Goal: Book appointment/travel/reservation

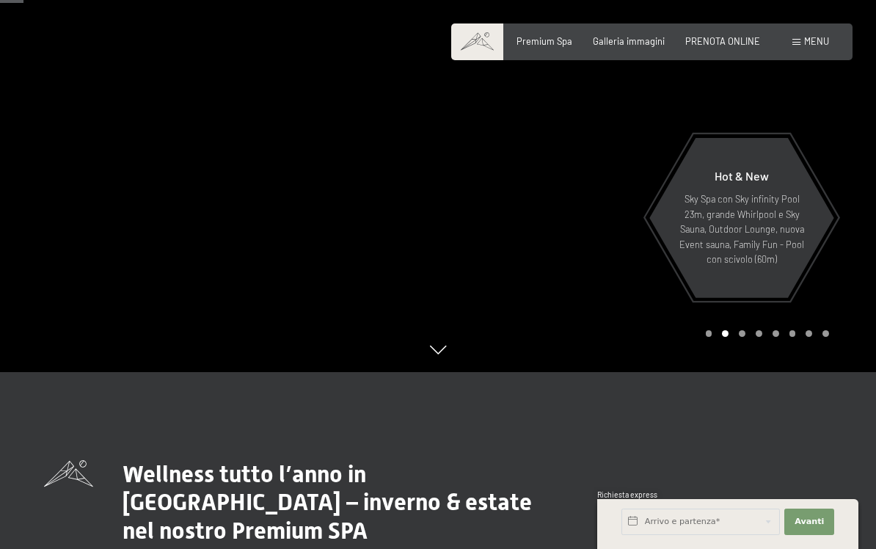
scroll to position [181, 0]
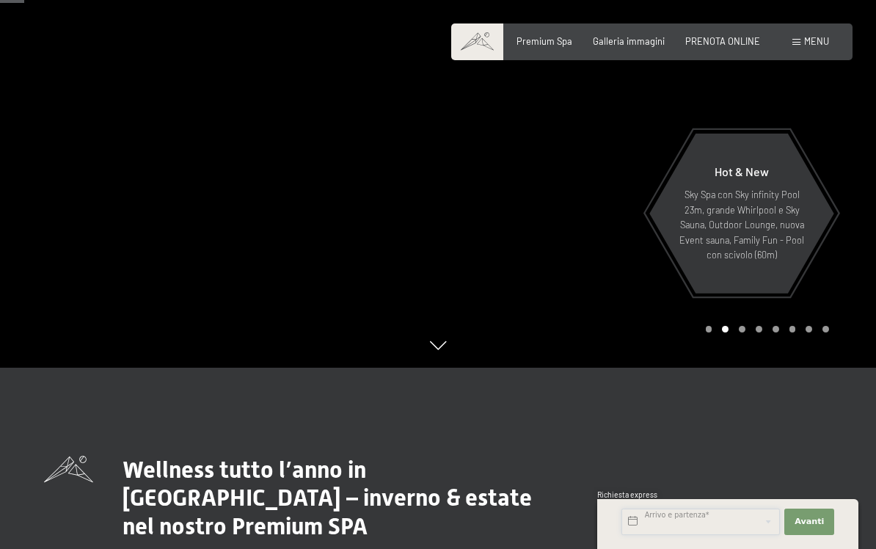
click at [699, 535] on input "text" at bounding box center [700, 521] width 158 height 26
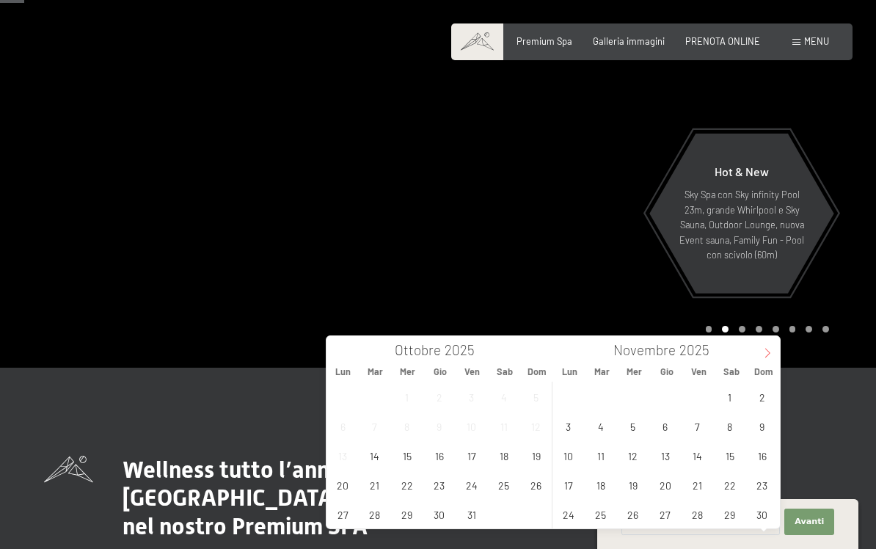
click at [765, 350] on icon at bounding box center [767, 353] width 10 height 10
click at [759, 352] on span at bounding box center [767, 348] width 25 height 25
type input "2026"
click at [759, 355] on span at bounding box center [767, 348] width 25 height 25
type input "2026"
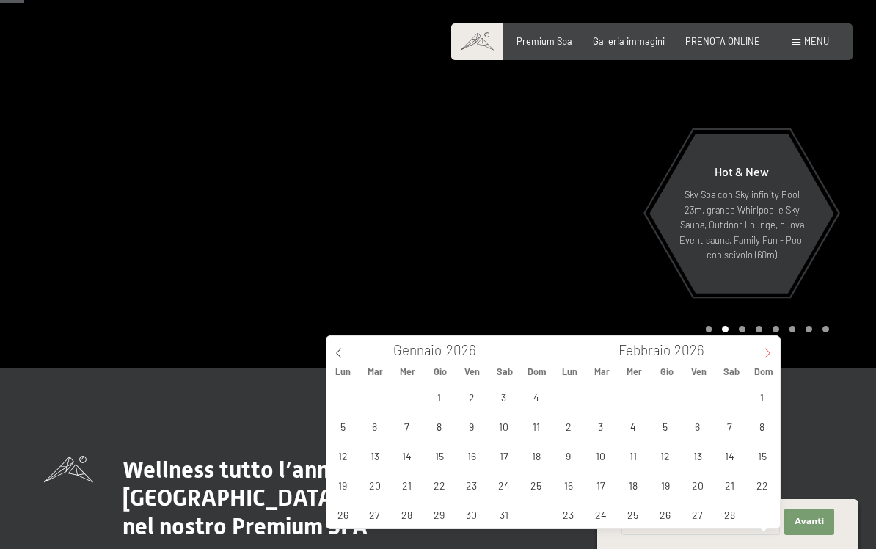
click at [756, 354] on span at bounding box center [767, 348] width 25 height 25
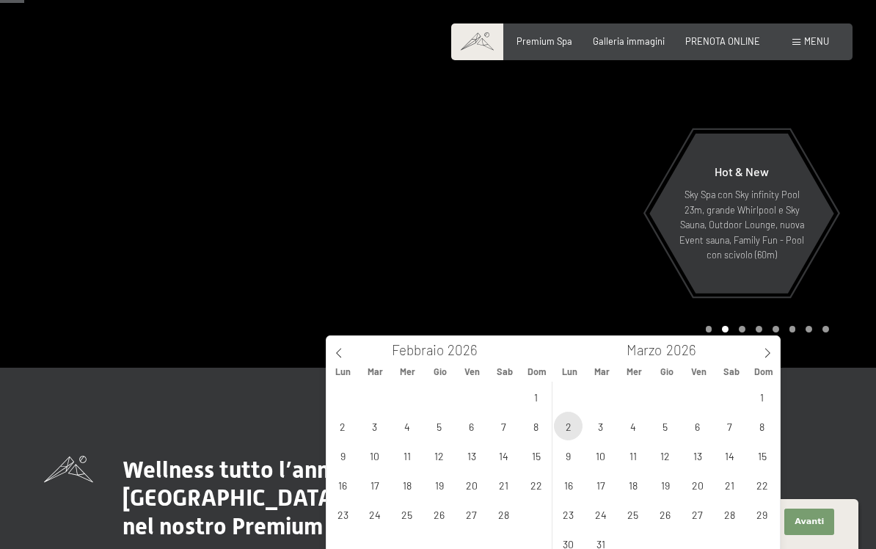
click at [582, 423] on span "2" at bounding box center [568, 426] width 29 height 29
click at [697, 428] on span "6" at bounding box center [697, 426] width 29 height 29
type input "Lun. 02/03/2026 - Ven. 06/03/2026"
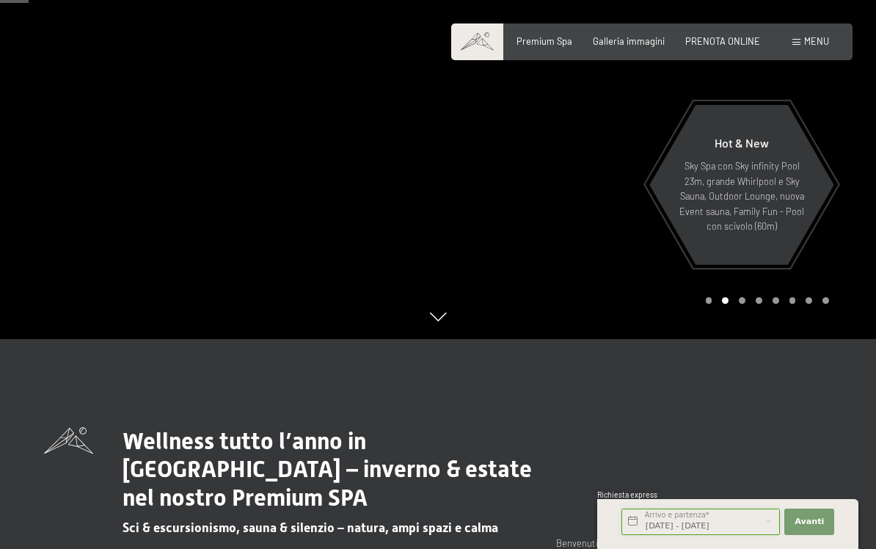
scroll to position [227, 0]
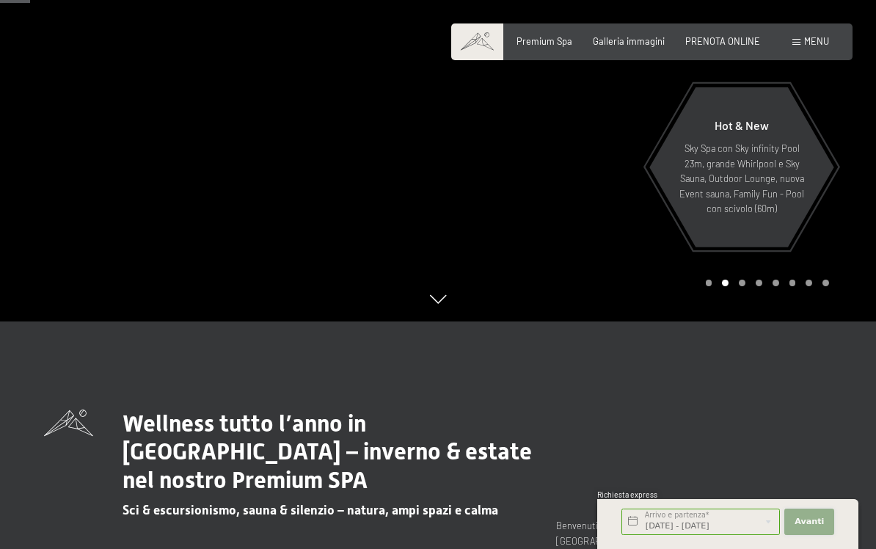
click at [806, 528] on span "Avanti" at bounding box center [809, 522] width 29 height 12
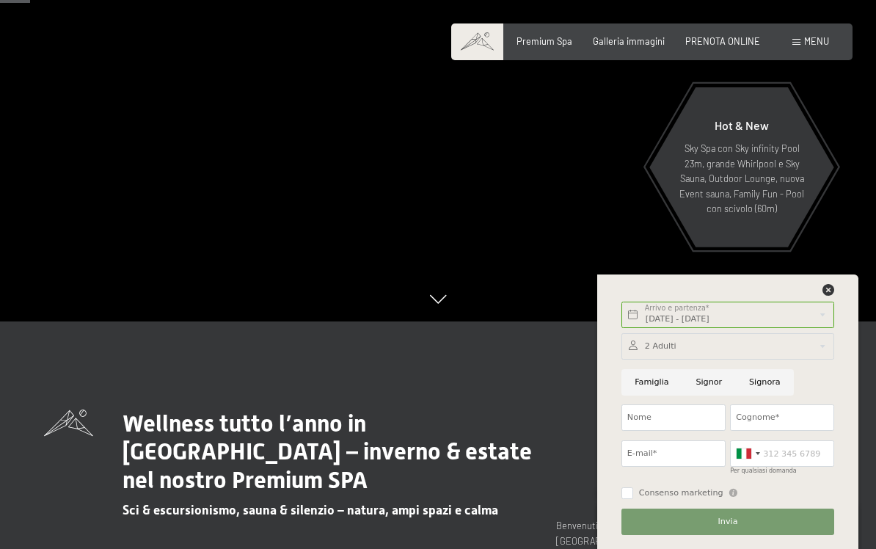
click at [732, 360] on div at bounding box center [727, 346] width 213 height 26
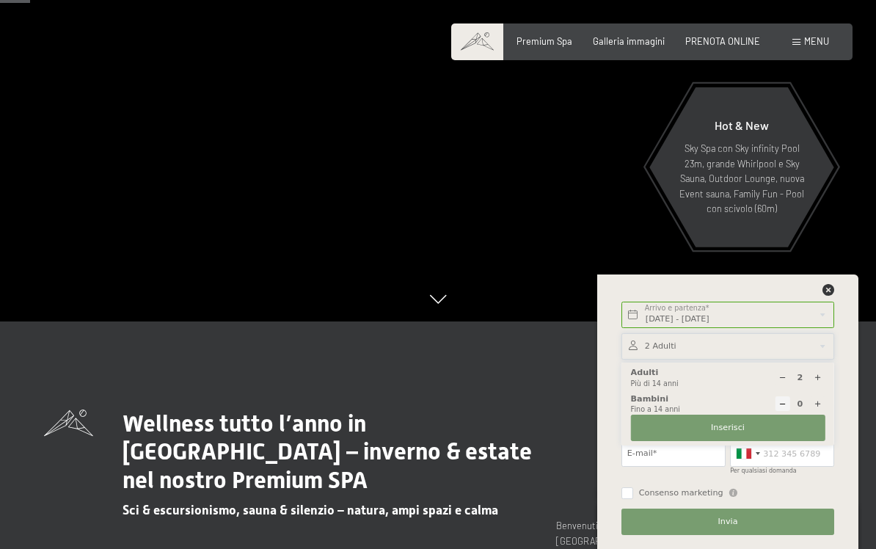
click at [818, 408] on icon at bounding box center [818, 404] width 8 height 8
type input "1"
select select
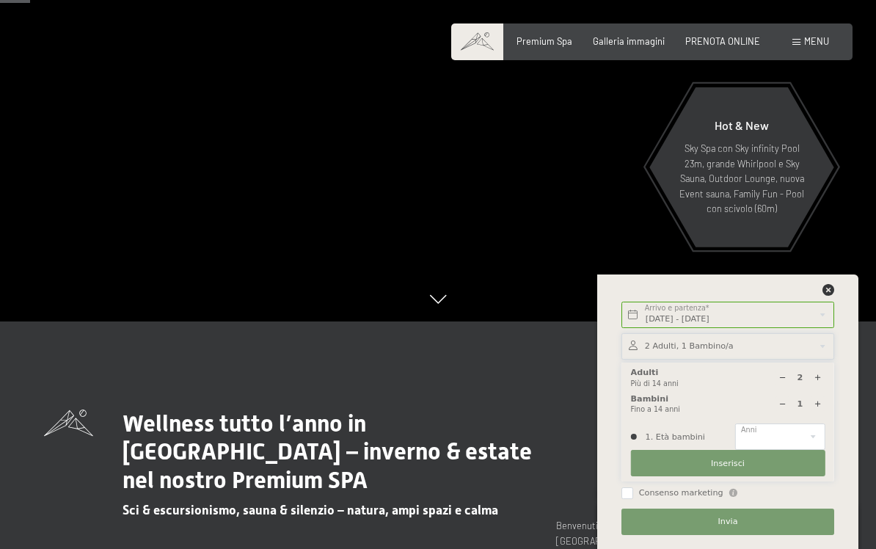
click at [820, 408] on icon at bounding box center [818, 404] width 8 height 8
type input "2"
select select
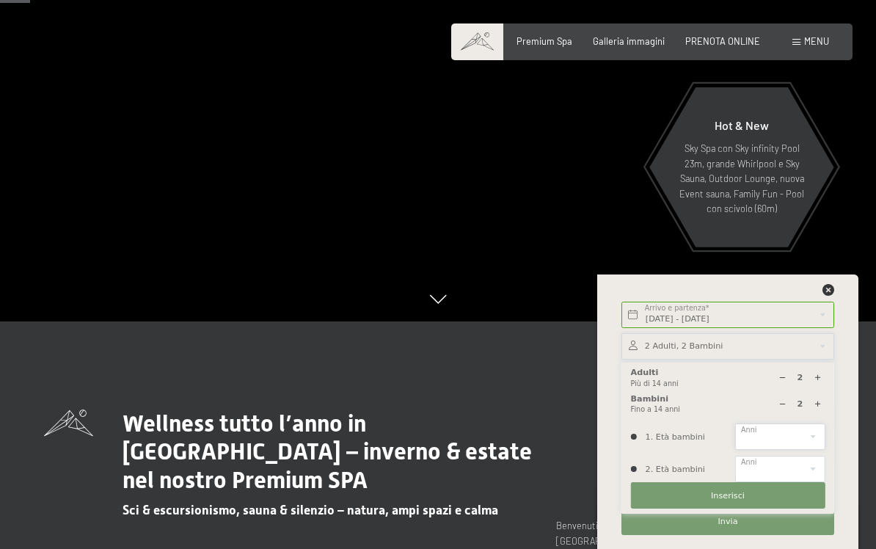
click at [815, 450] on select "0 1 2 3 4 5 6 7 8 9 10 11 12 13 14" at bounding box center [780, 436] width 90 height 26
select select "0"
click at [784, 482] on select "0 1 2 3 4 5 6 7 8 9 10 11 12 13 14" at bounding box center [780, 469] width 90 height 26
click at [770, 482] on select "0 1 2 3 4 5 6 7 8 9 10 11 12 13 14" at bounding box center [780, 469] width 90 height 26
select select "9"
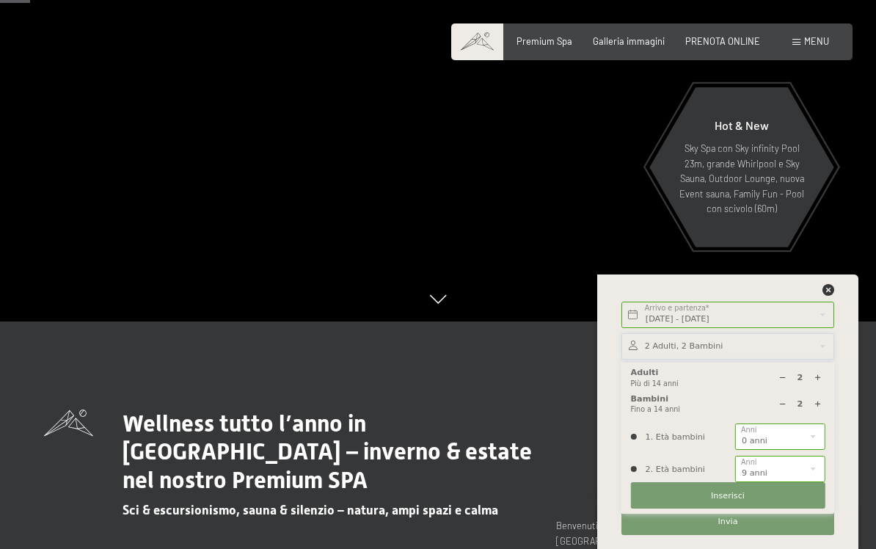
click at [750, 508] on button "Inserisci" at bounding box center [728, 495] width 194 height 26
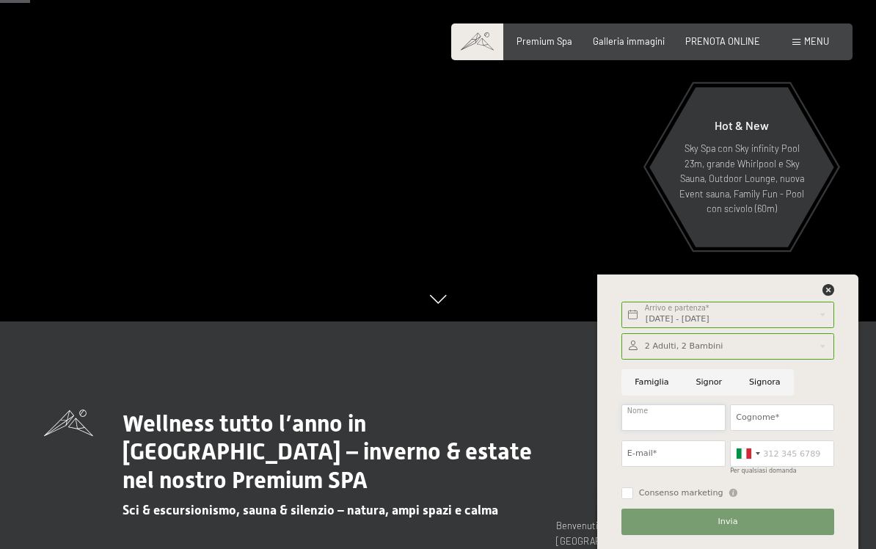
click at [699, 431] on input "Nome" at bounding box center [673, 417] width 104 height 26
type input "Matteo"
type input "Colombo"
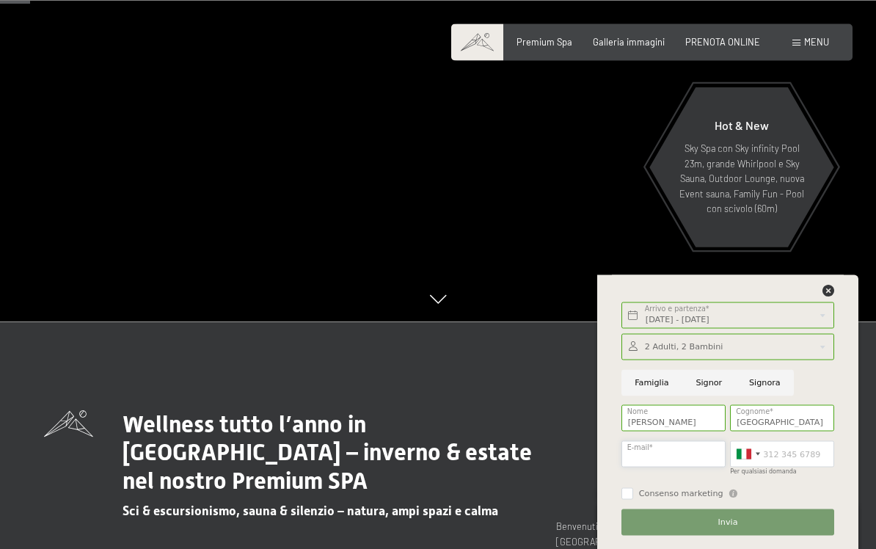
click at [673, 467] on input "E-mail*" at bounding box center [673, 453] width 104 height 26
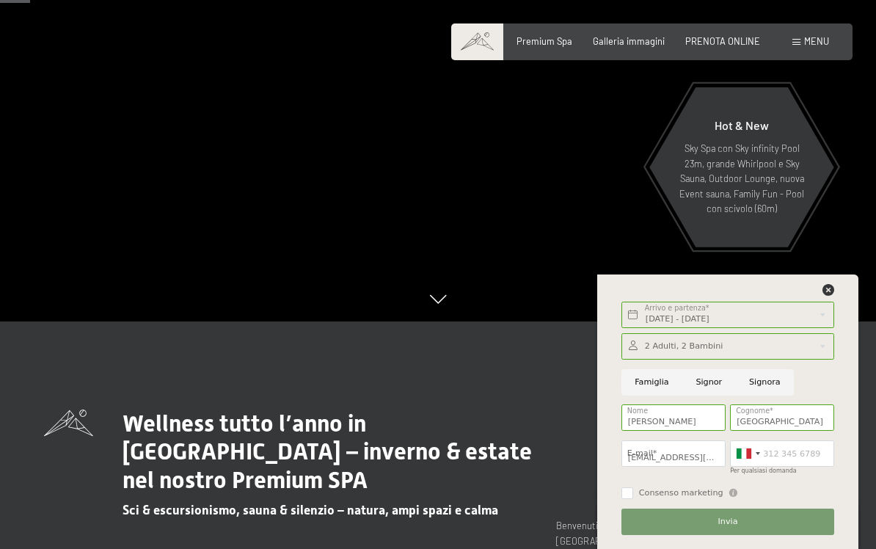
type input "teocolos@yahoo.it"
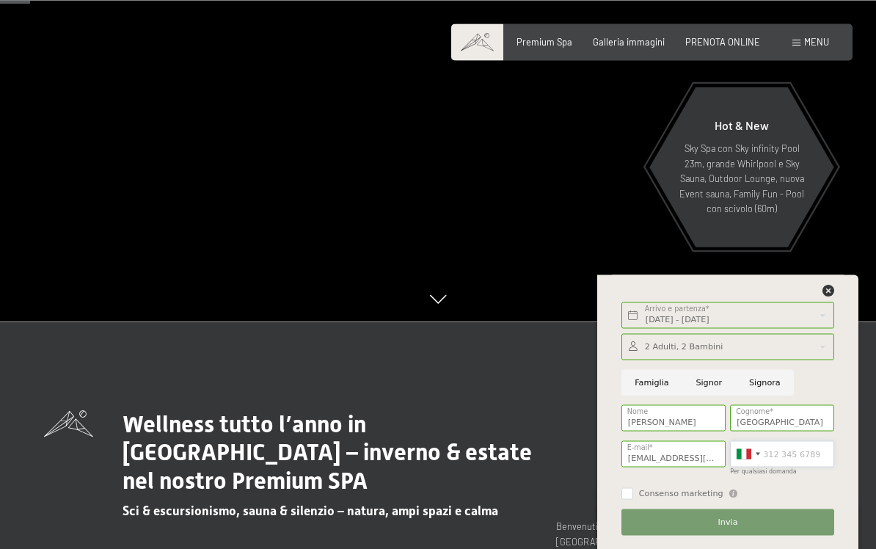
scroll to position [227, 0]
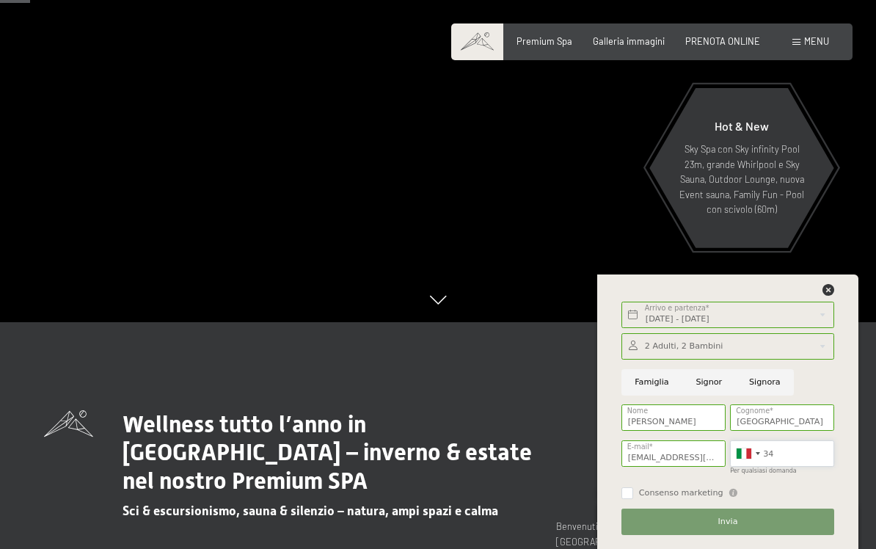
type input "349"
type input "3495263826"
click at [629, 499] on input "Consenso marketing" at bounding box center [627, 493] width 12 height 12
checkbox input "true"
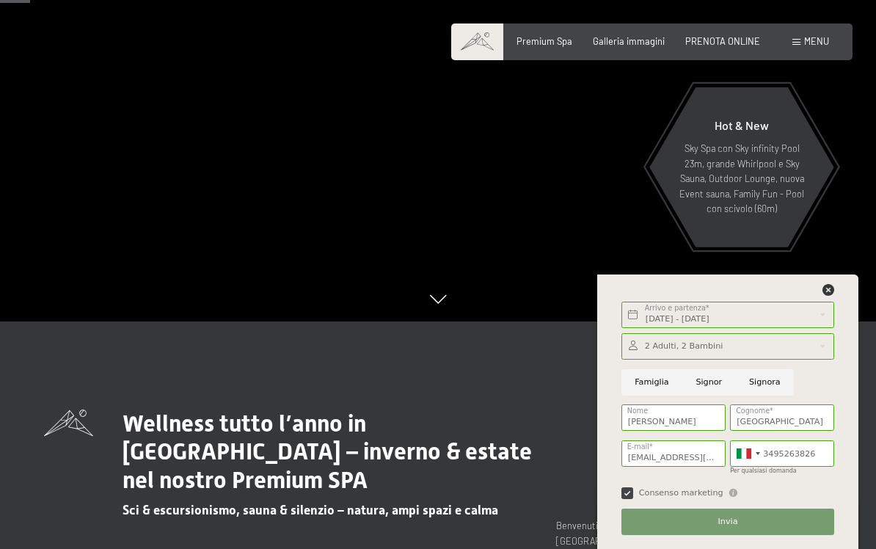
click at [748, 535] on button "Invia" at bounding box center [727, 521] width 213 height 26
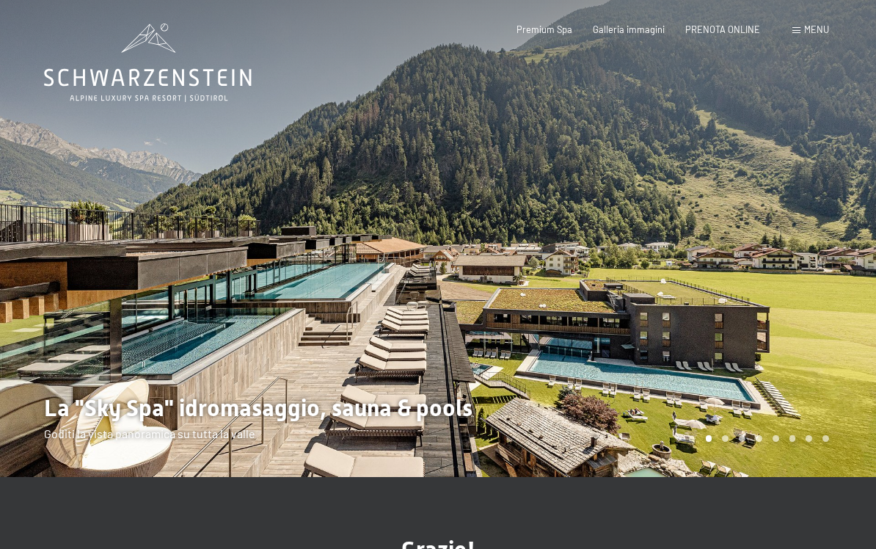
scroll to position [39, 0]
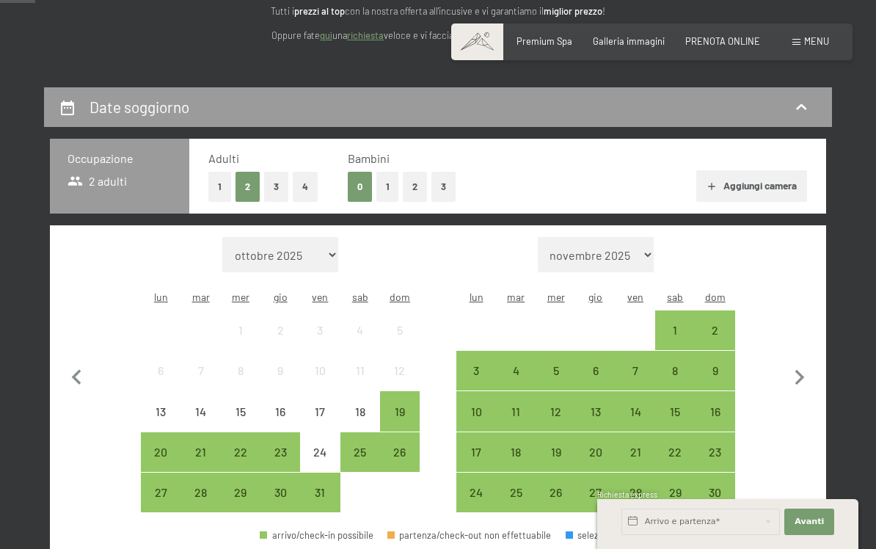
scroll to position [203, 0]
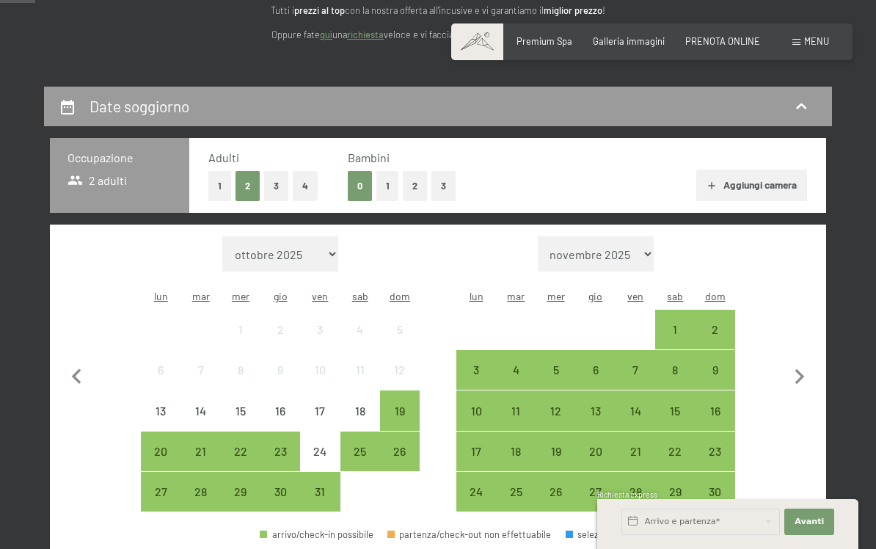
click at [421, 184] on button "2" at bounding box center [415, 186] width 24 height 30
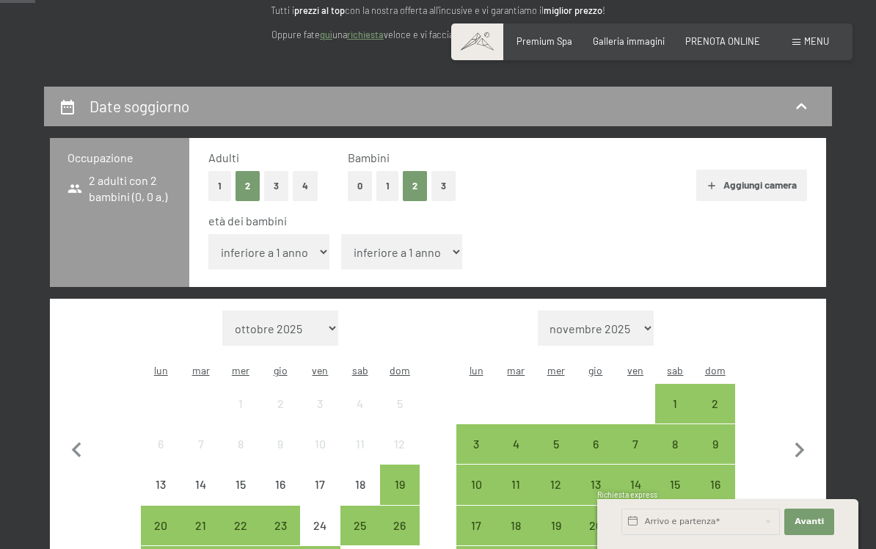
click at [427, 249] on select "inferiore a 1 anno 1 anno 2 anni 3 anni 4 anni 5 anni 6 anni 7 anni 8 anni 9 an…" at bounding box center [401, 251] width 121 height 35
select select "9"
click at [798, 442] on icon "button" at bounding box center [800, 449] width 10 height 15
select select "2025-11-01"
select select "2025-12-01"
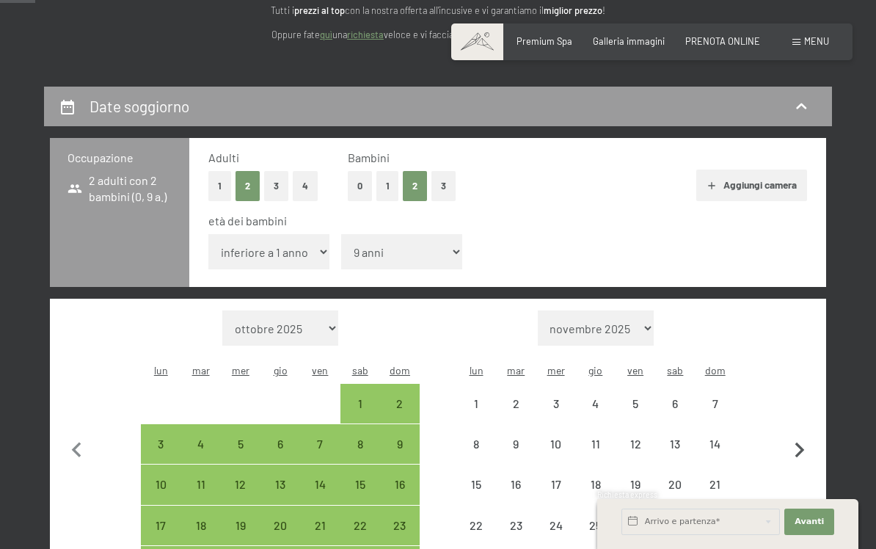
click at [805, 439] on icon "button" at bounding box center [799, 450] width 31 height 31
select select "2025-12-01"
select select "2026-01-01"
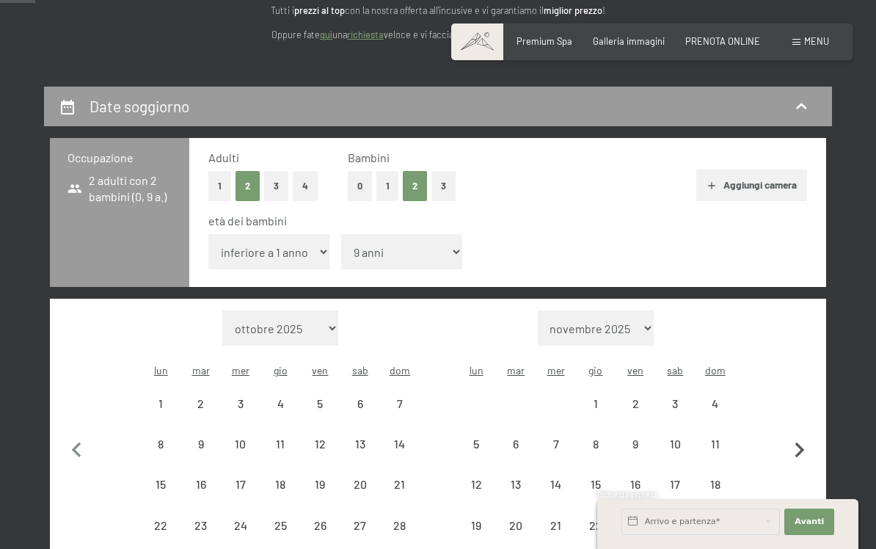
select select "2025-12-01"
select select "2026-01-01"
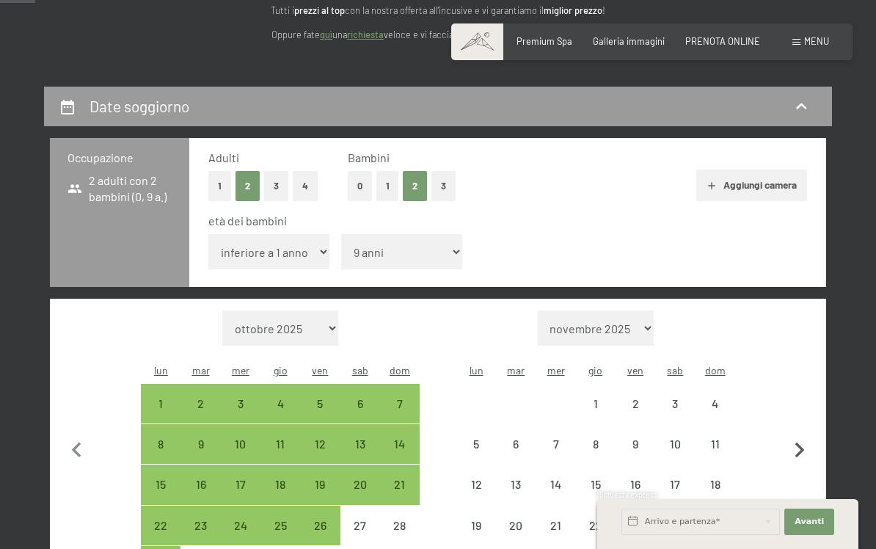
select select "2025-12-01"
select select "2026-01-01"
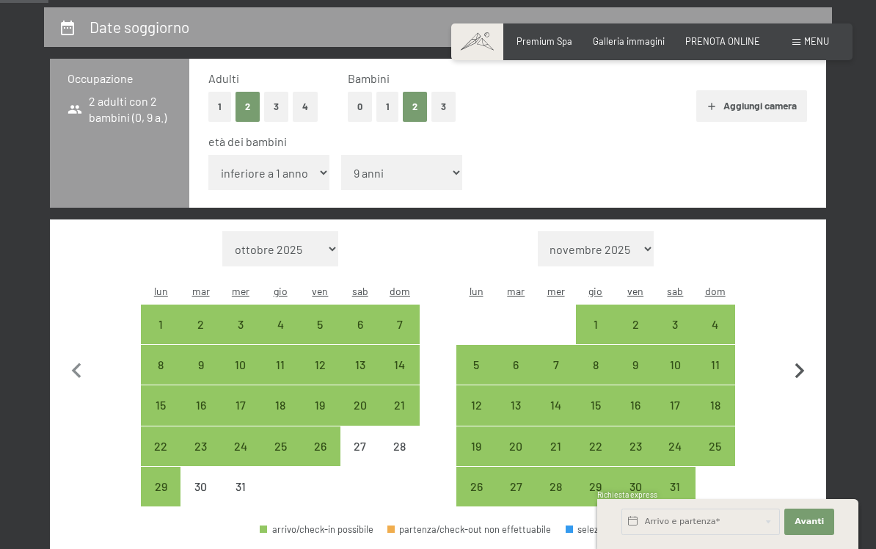
scroll to position [284, 0]
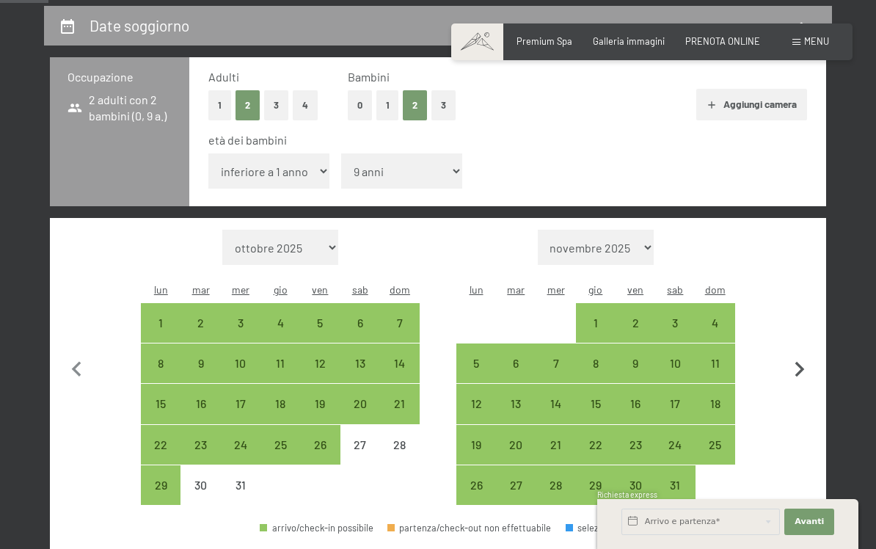
click at [802, 376] on icon "button" at bounding box center [799, 369] width 31 height 31
select select "2026-01-01"
select select "2026-02-01"
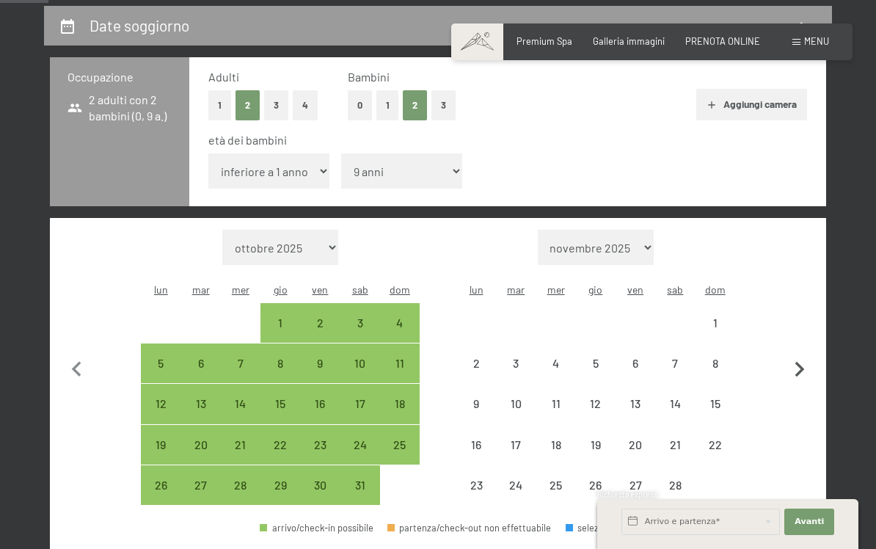
select select "2026-01-01"
select select "2026-02-01"
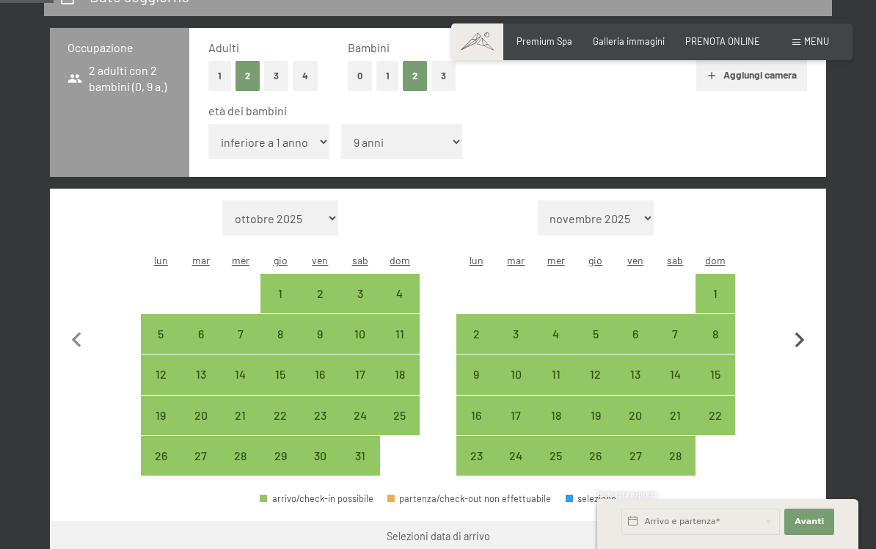
scroll to position [316, 0]
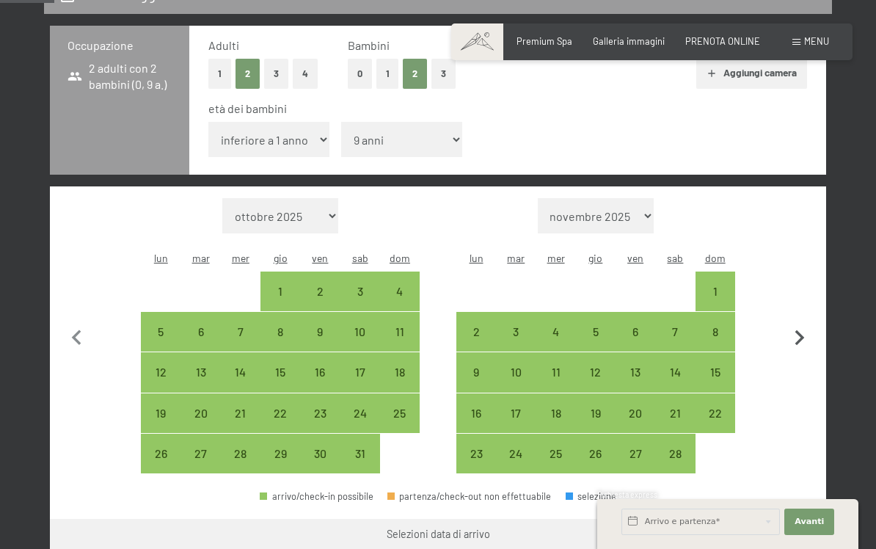
click at [803, 335] on icon "button" at bounding box center [799, 338] width 31 height 31
select select "2026-02-01"
select select "2026-03-01"
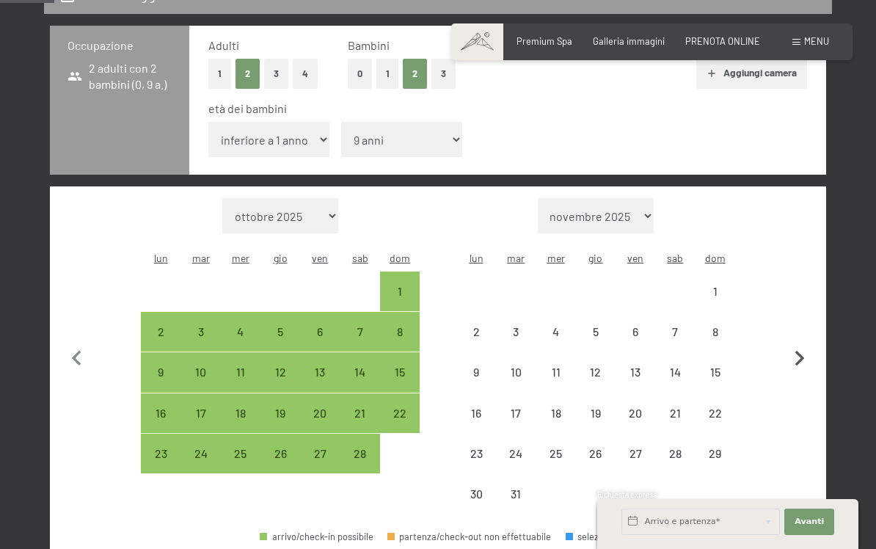
select select "2026-02-01"
select select "2026-03-01"
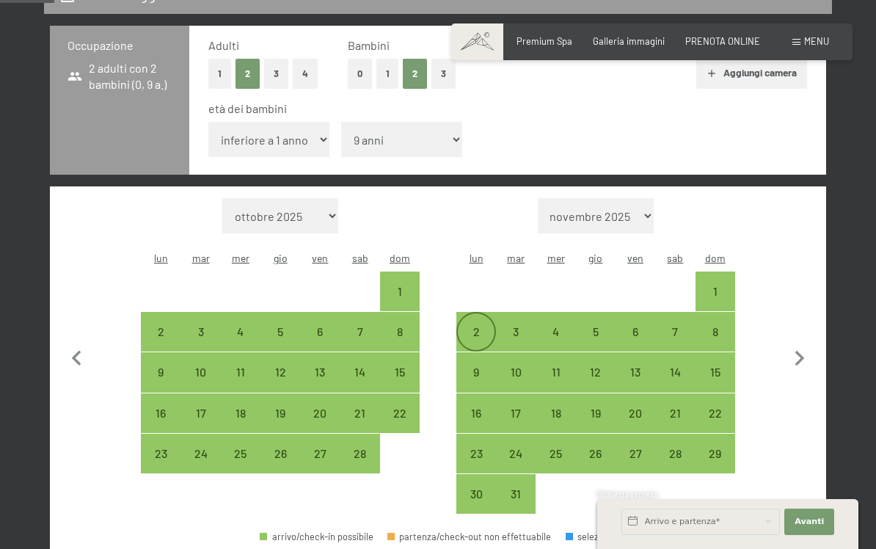
click at [487, 326] on div "2" at bounding box center [476, 344] width 37 height 37
select select "2026-02-01"
select select "2026-03-01"
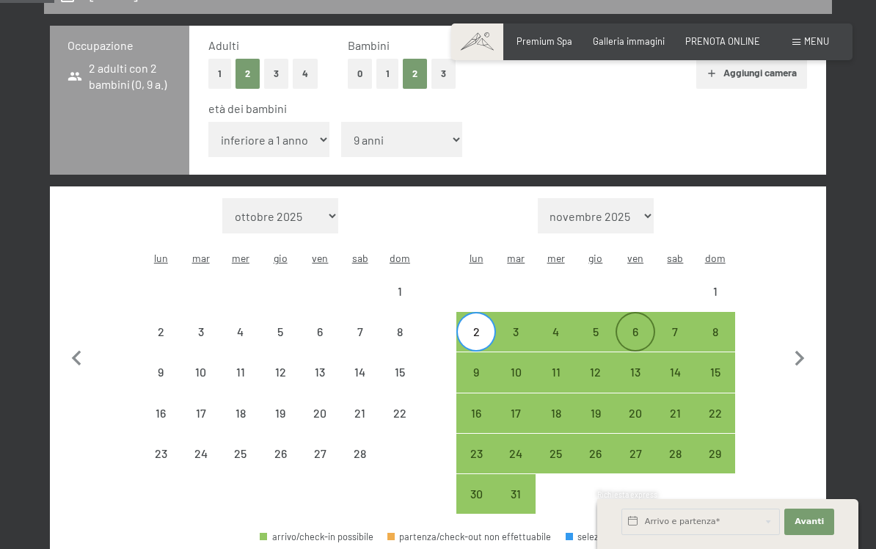
click at [627, 335] on div "6" at bounding box center [635, 344] width 37 height 37
select select "2026-02-01"
select select "2026-03-01"
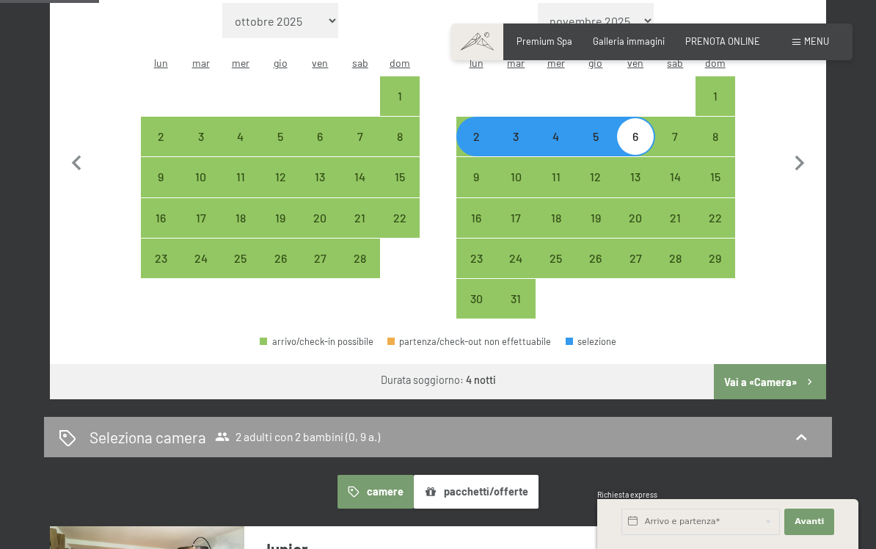
click at [773, 377] on button "Vai a «Camera»" at bounding box center [770, 381] width 112 height 35
select select "2026-02-01"
select select "2026-03-01"
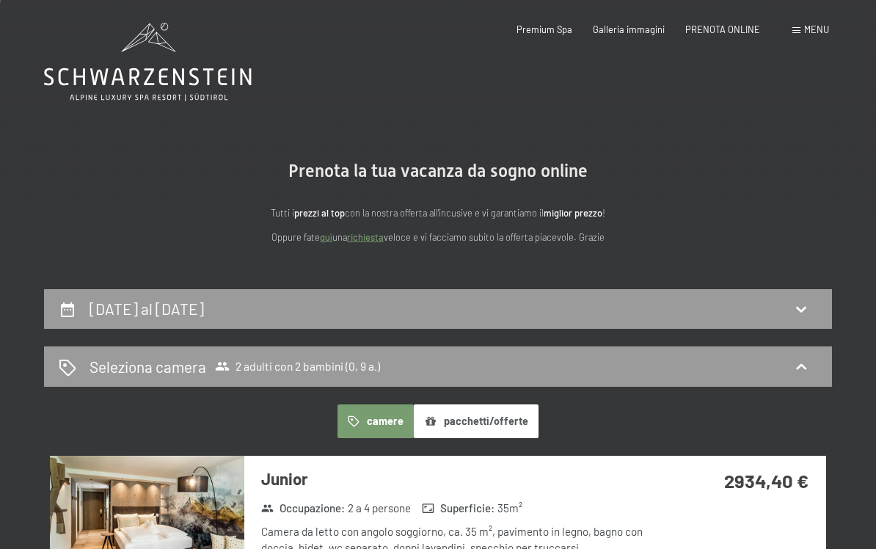
scroll to position [0, 0]
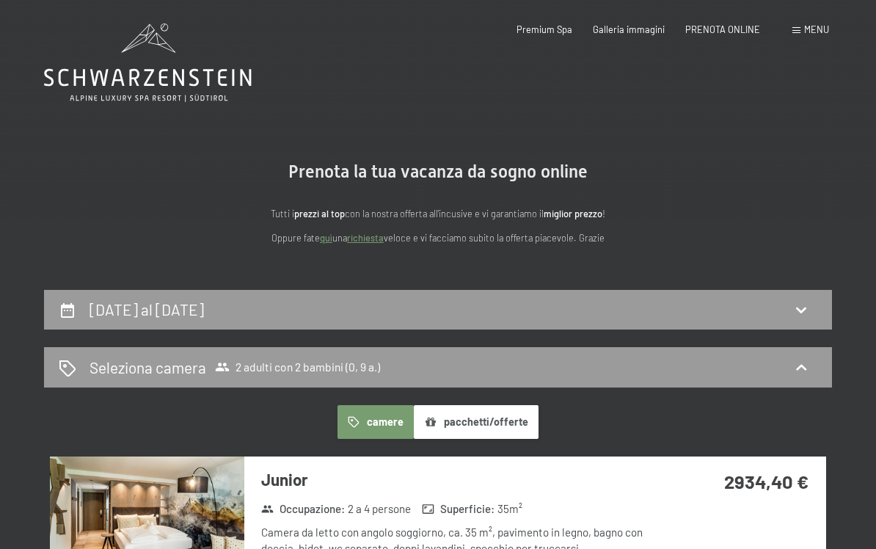
click at [802, 29] on div "Menu" at bounding box center [810, 29] width 37 height 13
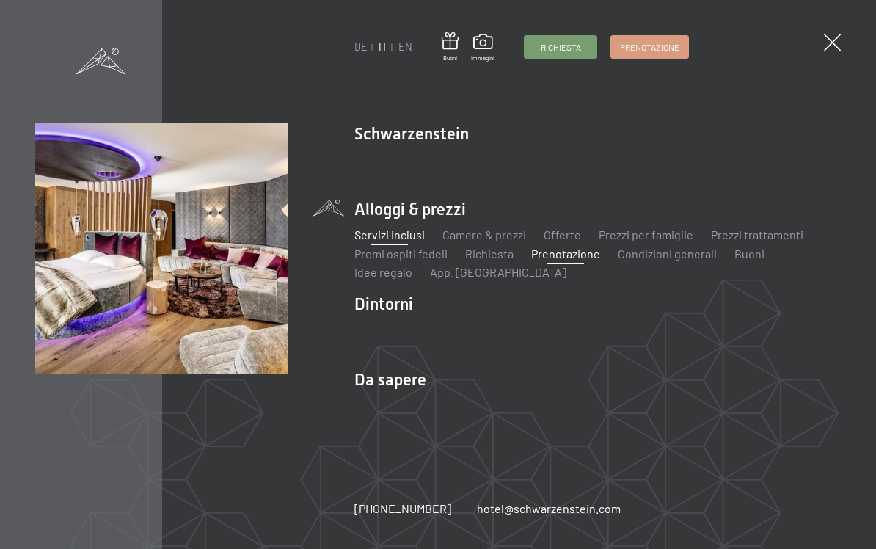
click at [386, 231] on link "Servizi inclusi" at bounding box center [389, 234] width 70 height 14
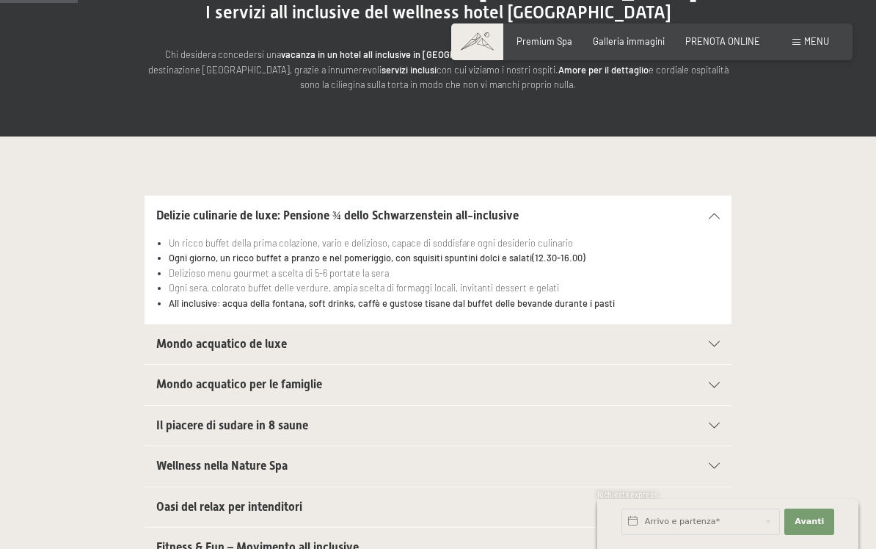
scroll to position [188, 0]
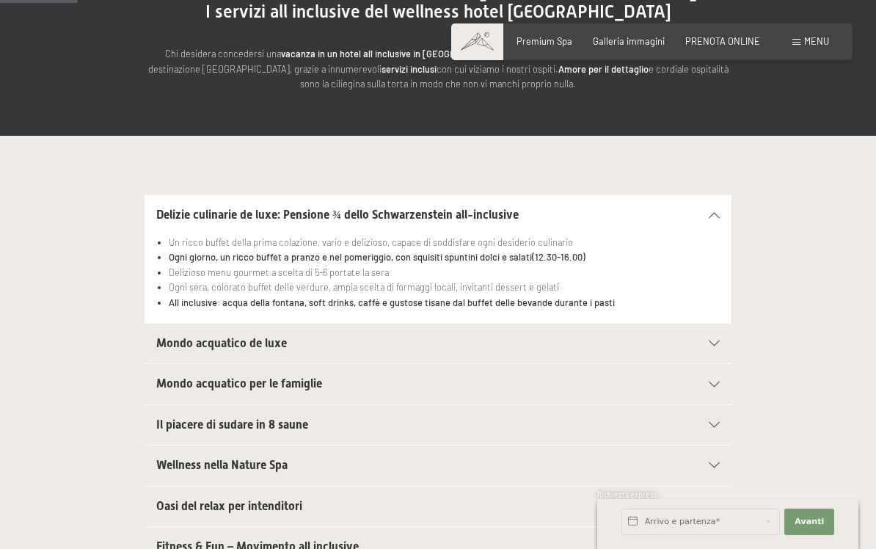
click at [718, 343] on icon at bounding box center [714, 343] width 11 height 6
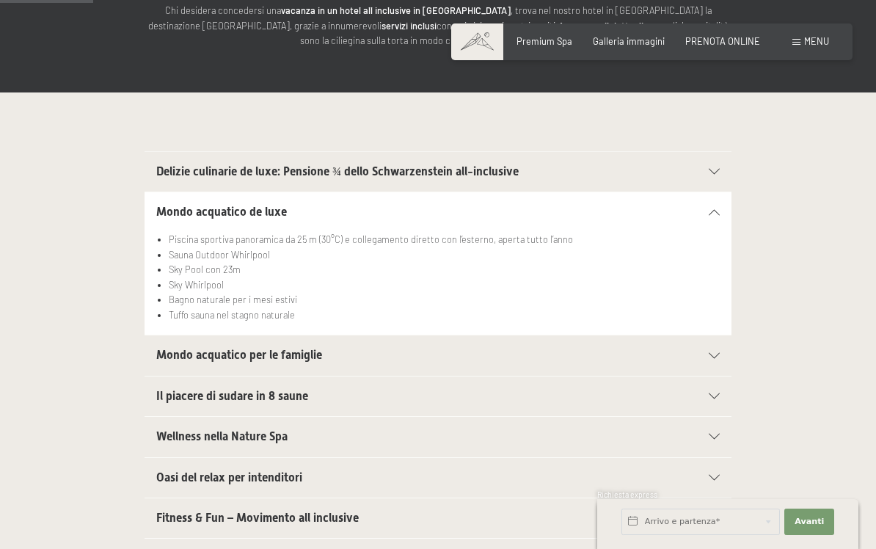
scroll to position [237, 0]
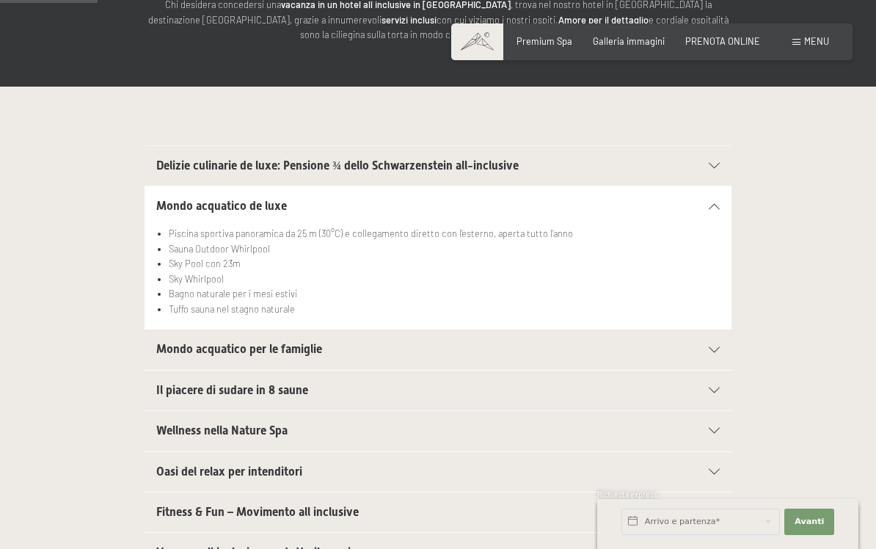
click at [719, 347] on icon at bounding box center [714, 350] width 11 height 6
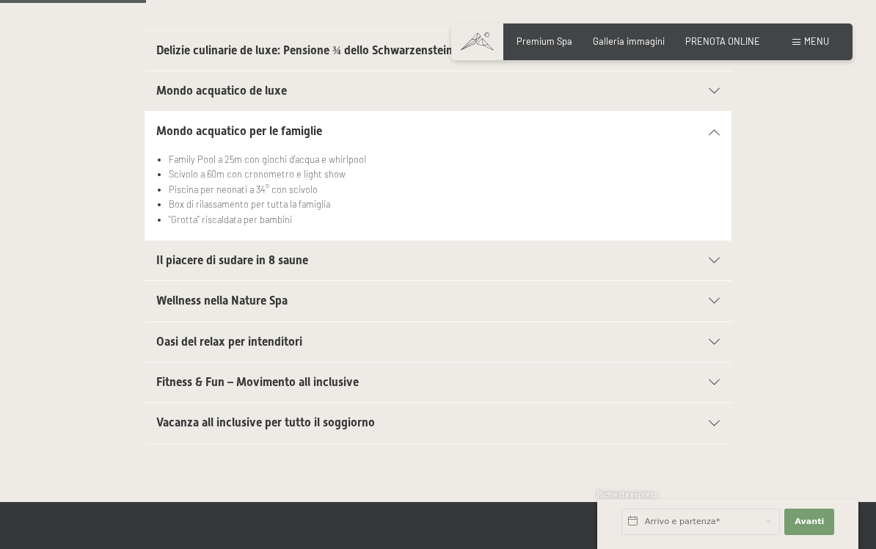
scroll to position [351, 0]
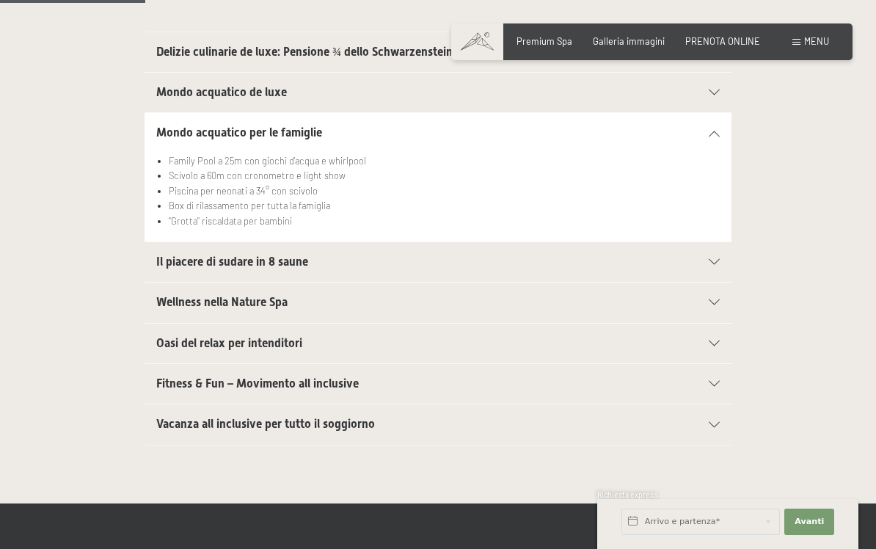
click at [719, 259] on icon at bounding box center [714, 262] width 11 height 6
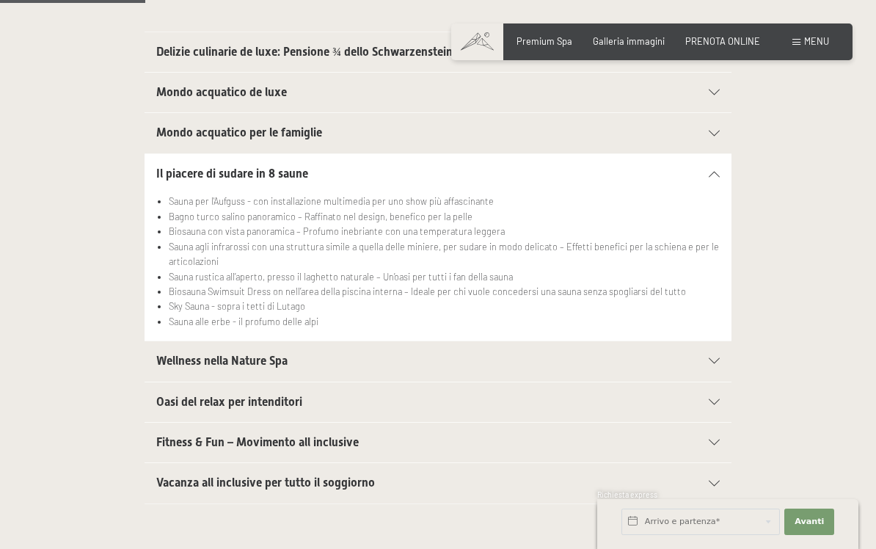
click at [715, 358] on icon at bounding box center [714, 361] width 11 height 6
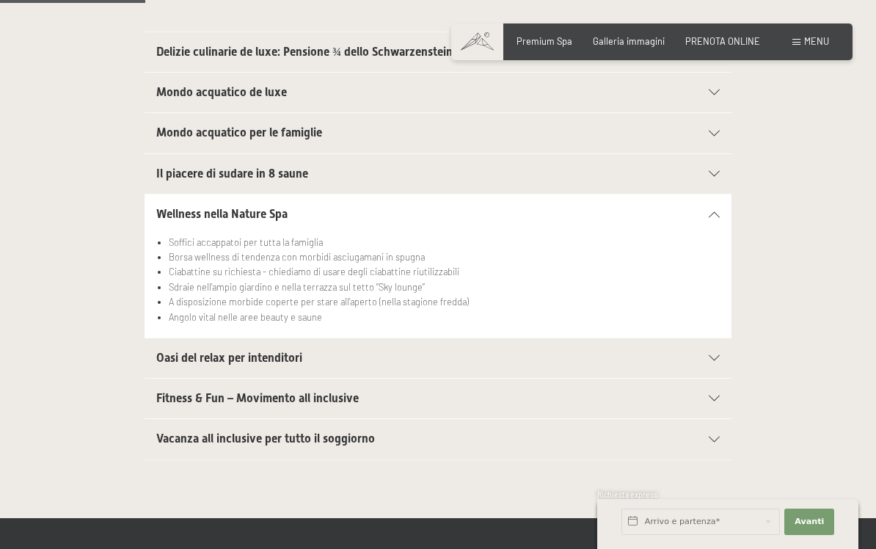
click at [715, 355] on icon at bounding box center [714, 358] width 11 height 6
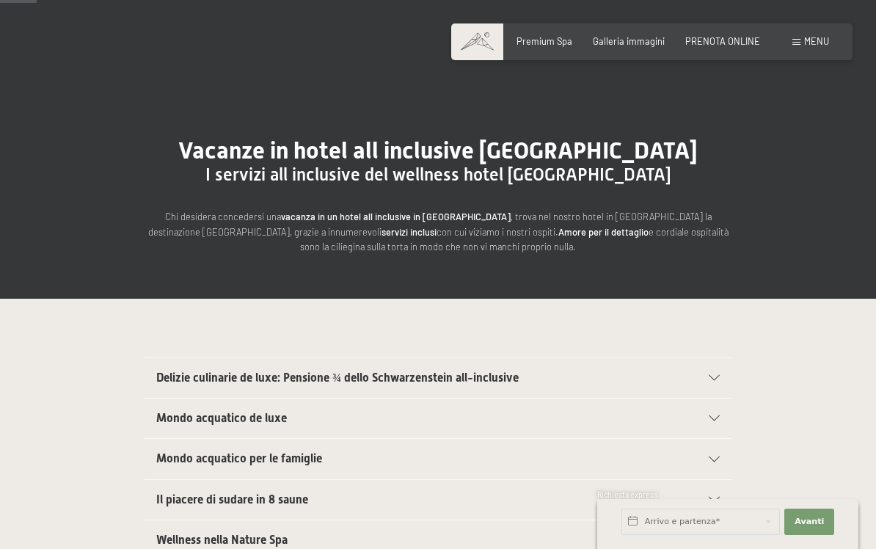
scroll to position [0, 0]
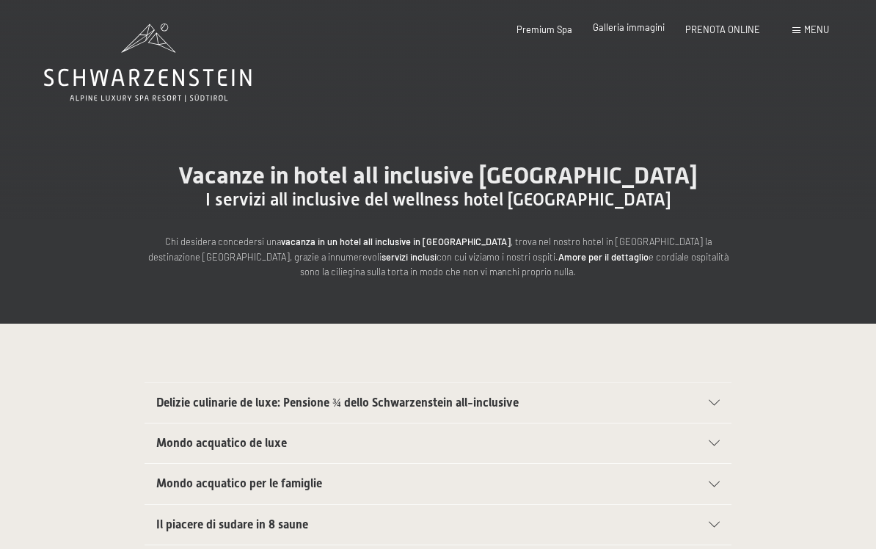
click at [633, 26] on span "Galleria immagini" at bounding box center [629, 27] width 72 height 12
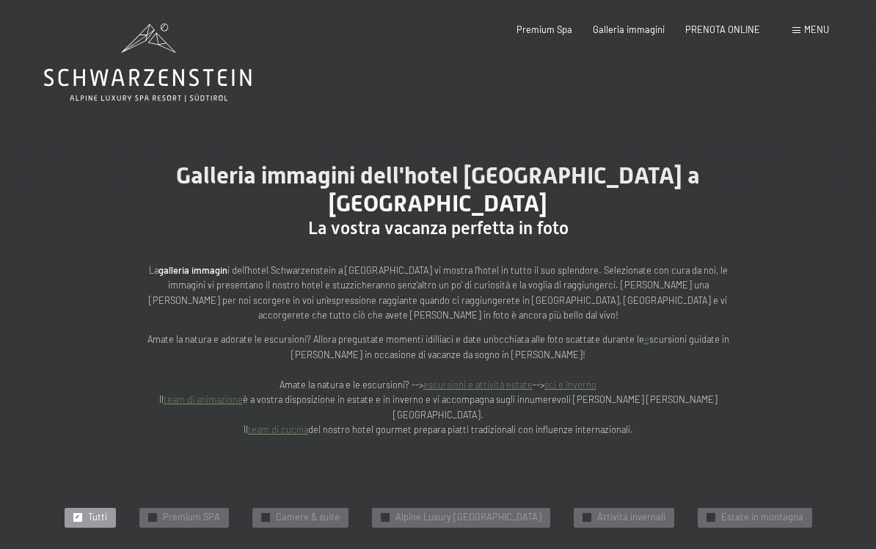
click at [579, 379] on link "sci e inverno" at bounding box center [570, 385] width 52 height 12
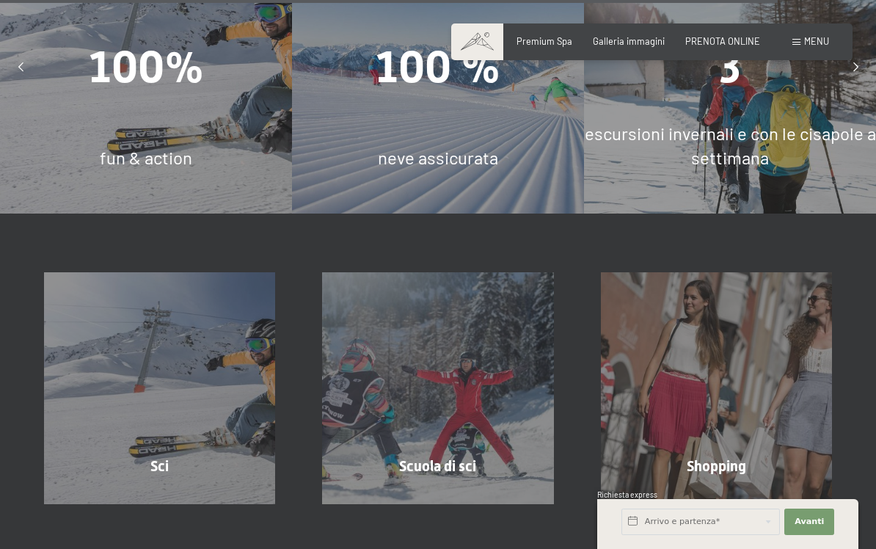
scroll to position [3733, 0]
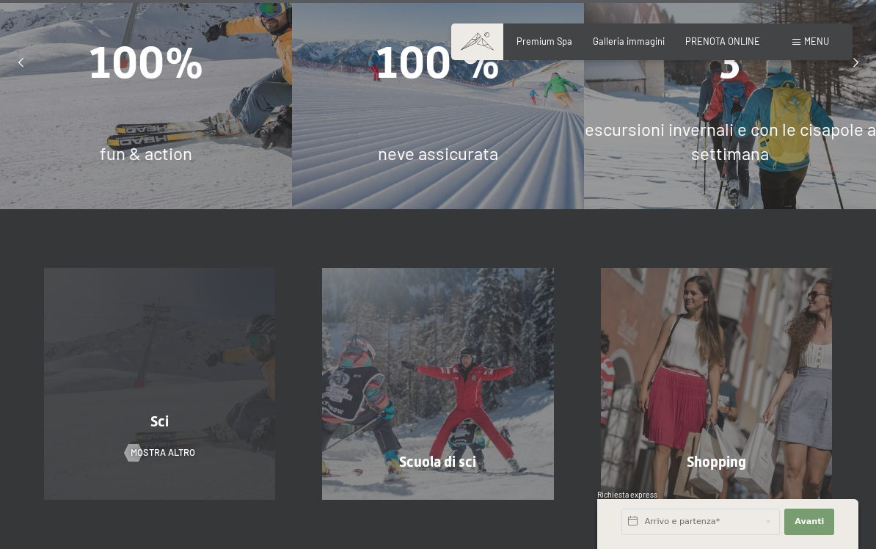
click at [93, 403] on div "Sci mostra altro" at bounding box center [160, 383] width 278 height 231
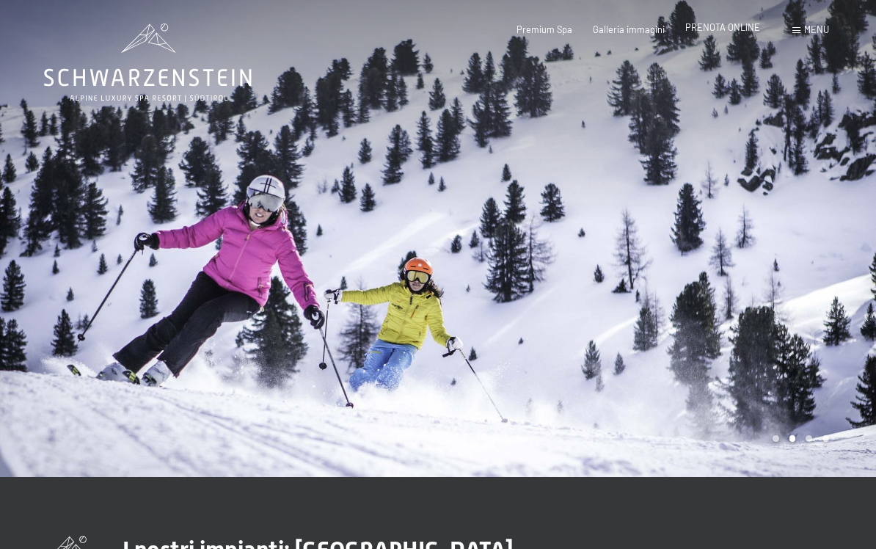
click at [744, 33] on span "PRENOTA ONLINE" at bounding box center [722, 27] width 75 height 12
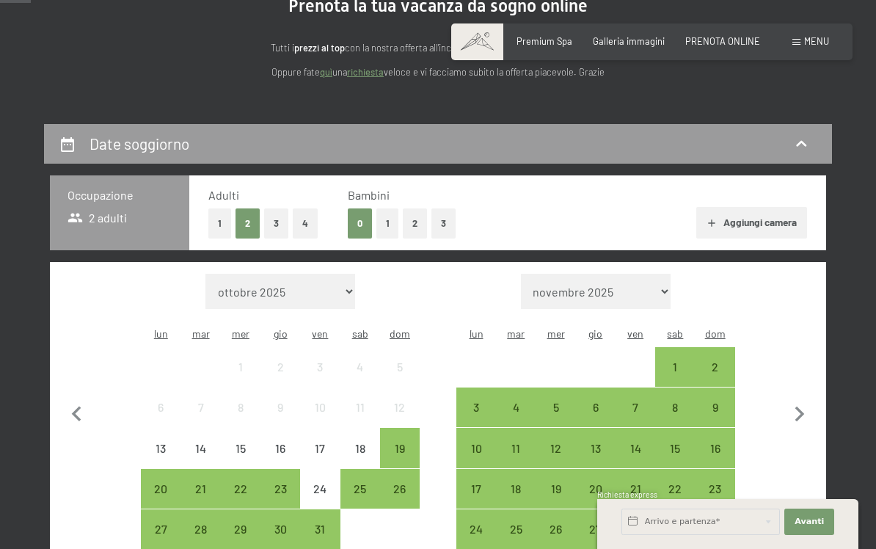
scroll to position [180, 0]
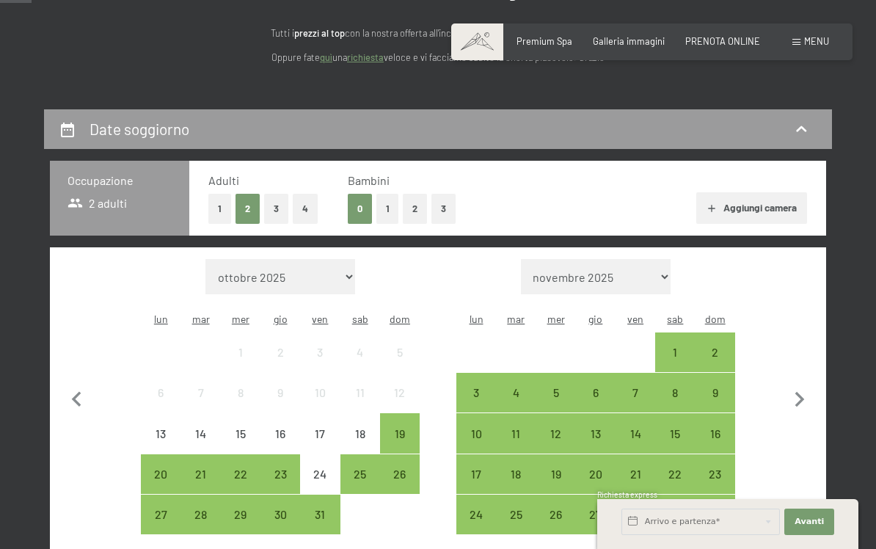
click at [424, 206] on button "2" at bounding box center [415, 209] width 24 height 30
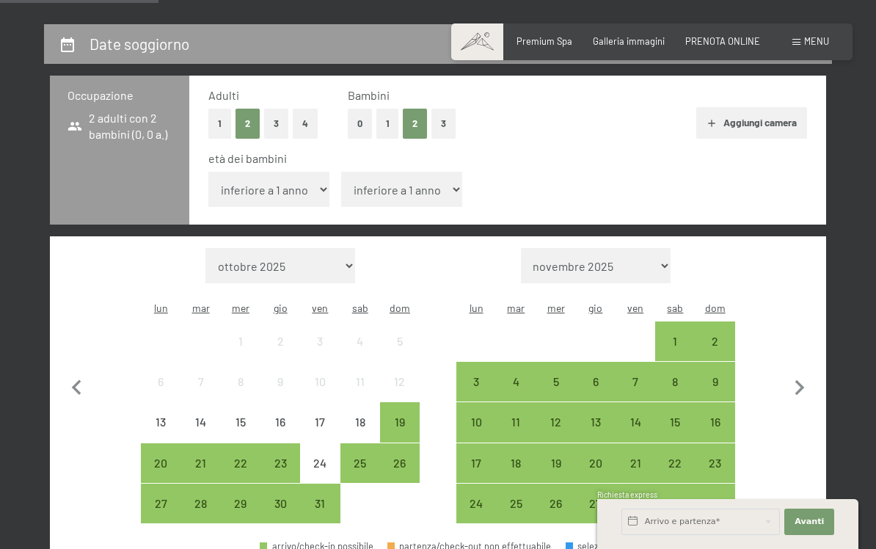
scroll to position [282, 0]
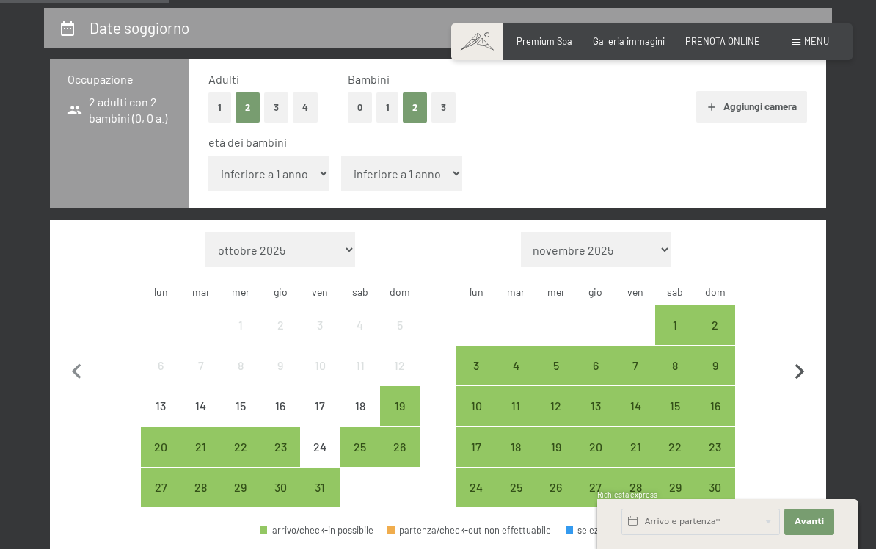
click at [807, 368] on icon "button" at bounding box center [799, 372] width 31 height 31
select select "2025-11-01"
select select "2025-12-01"
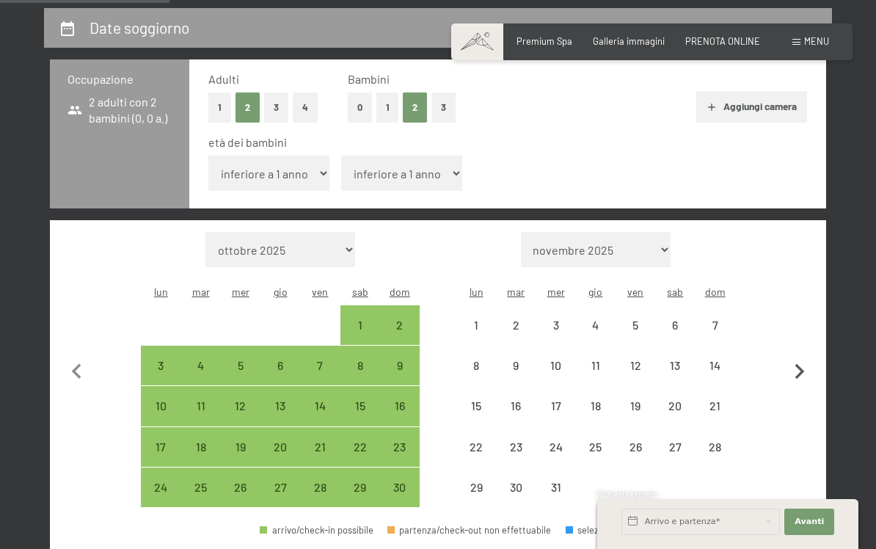
click at [806, 367] on icon "button" at bounding box center [799, 372] width 31 height 31
select select "2025-12-01"
select select "2026-01-01"
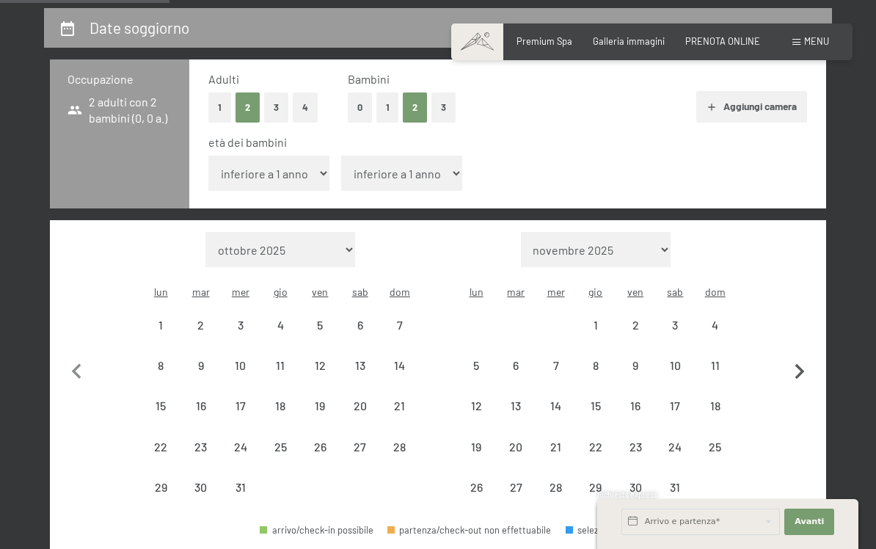
click at [801, 368] on icon "button" at bounding box center [800, 371] width 10 height 15
select select "2026-01-01"
select select "2026-02-01"
select select "2026-01-01"
select select "2026-02-01"
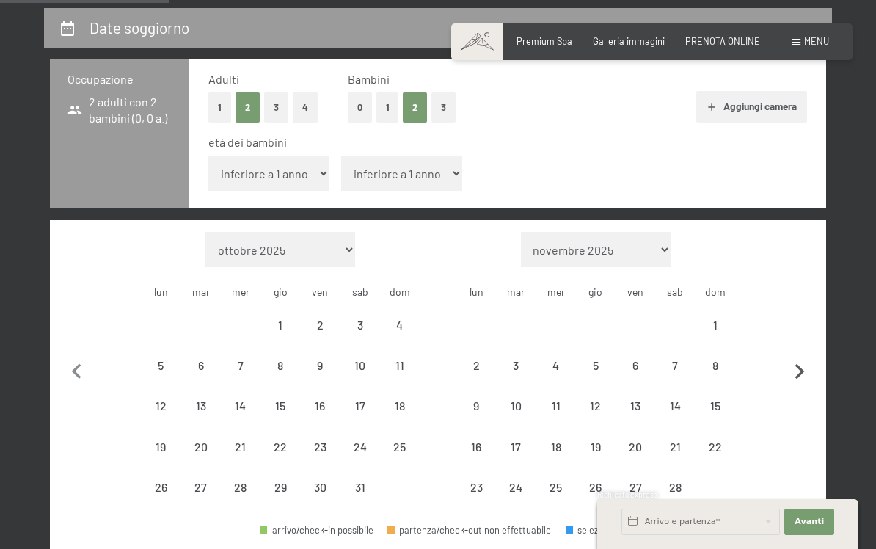
click at [798, 371] on icon "button" at bounding box center [800, 371] width 10 height 15
select select "2026-02-01"
select select "2026-03-01"
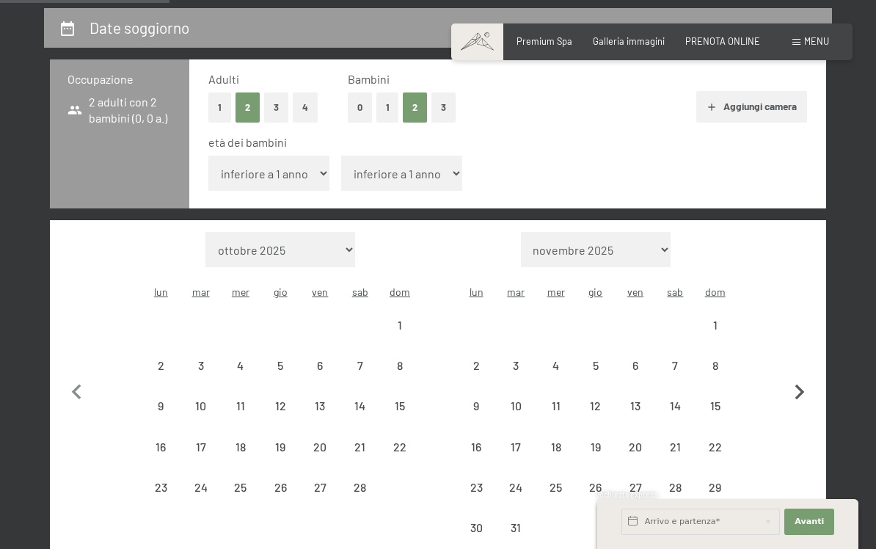
select select "2026-02-01"
select select "2026-03-01"
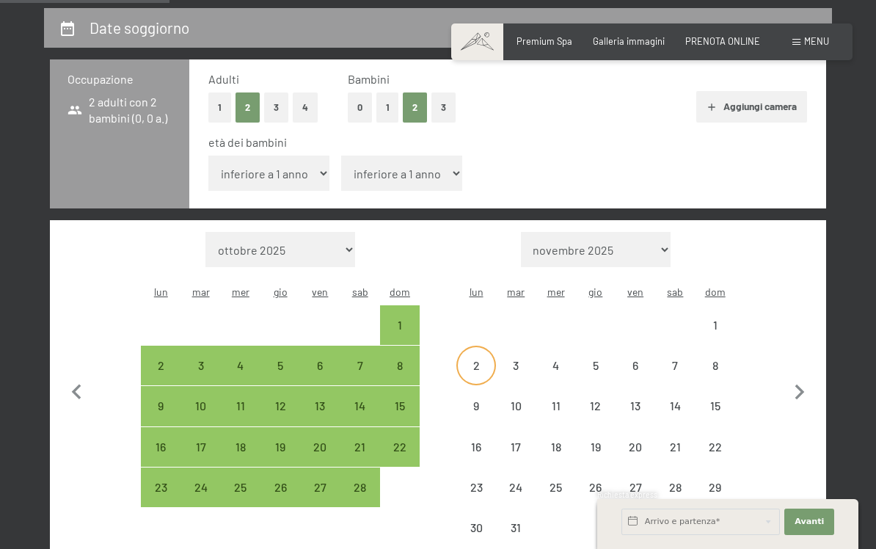
select select "2026-02-01"
select select "2026-03-01"
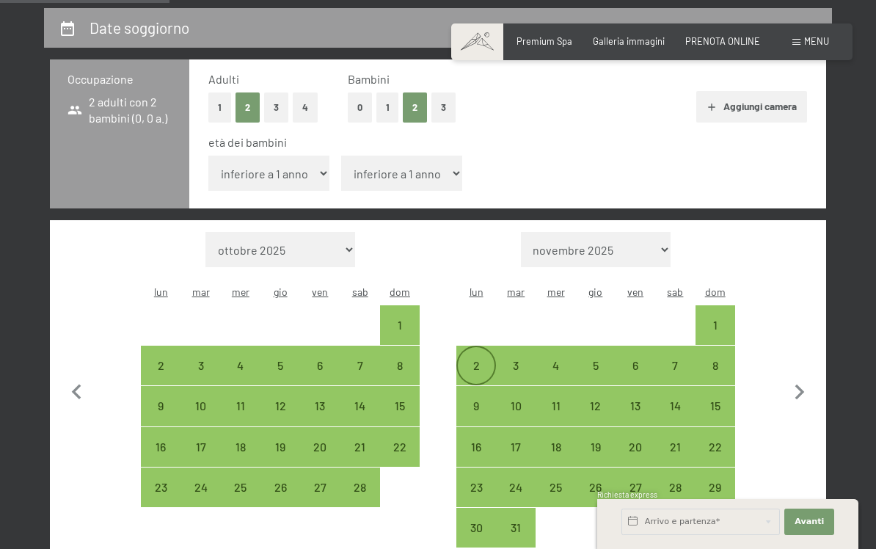
click at [477, 365] on div "2" at bounding box center [476, 378] width 37 height 37
select select "2026-02-01"
select select "2026-03-01"
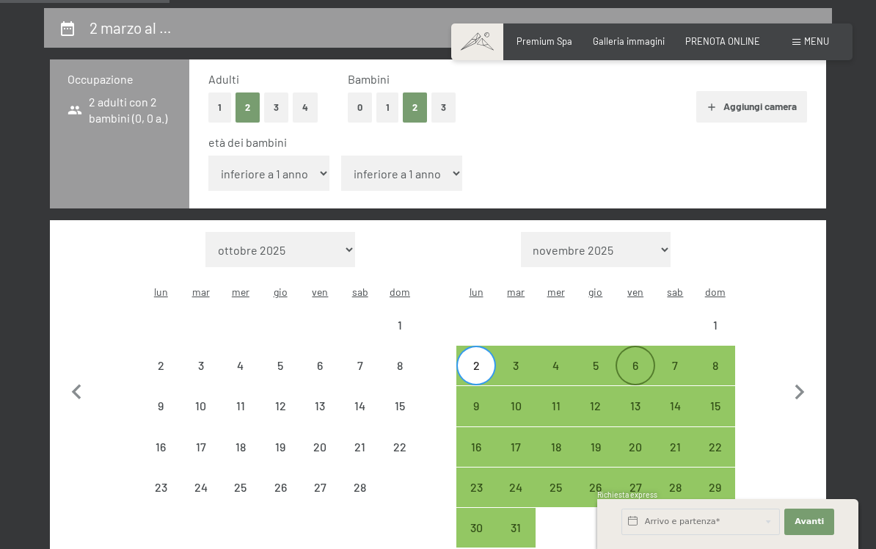
click at [636, 360] on div "6" at bounding box center [635, 378] width 37 height 37
select select "2026-02-01"
select select "2026-03-01"
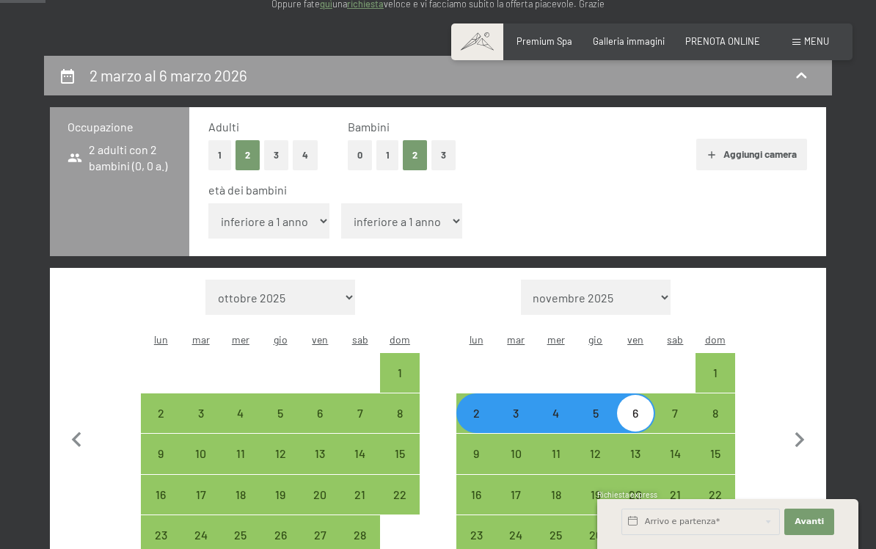
scroll to position [230, 0]
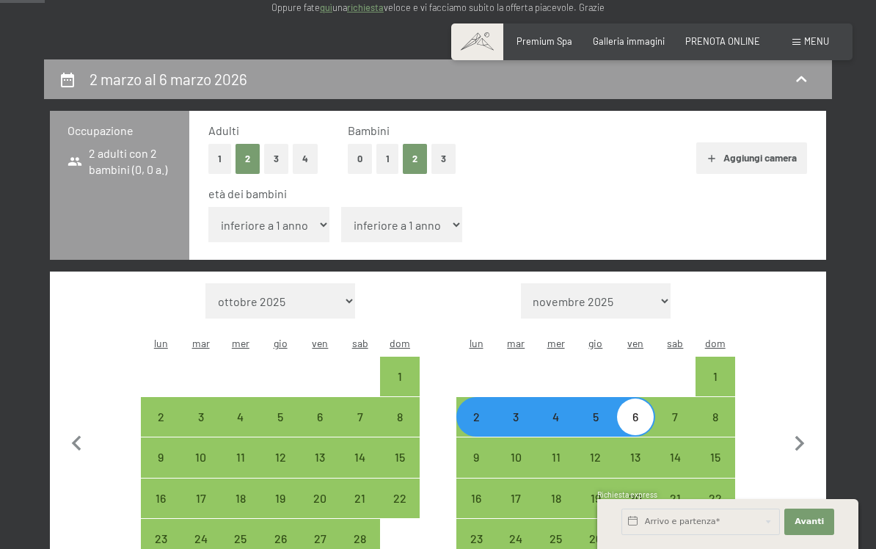
click at [402, 215] on select "inferiore a 1 anno 1 anno 2 anni 3 anni 4 anni 5 anni 6 anni 7 anni 8 anni 9 an…" at bounding box center [401, 224] width 121 height 35
select select "9"
select select "2026-02-01"
select select "2026-03-01"
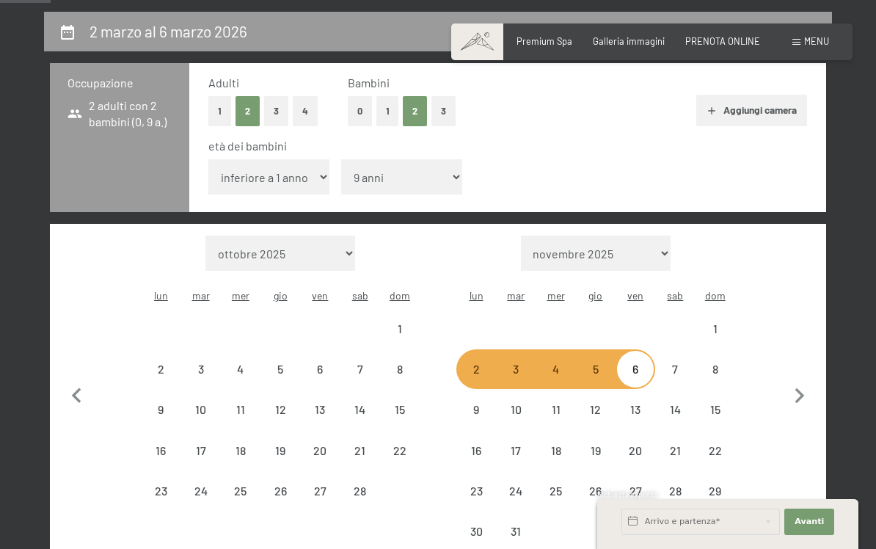
select select "2026-02-01"
select select "2026-03-01"
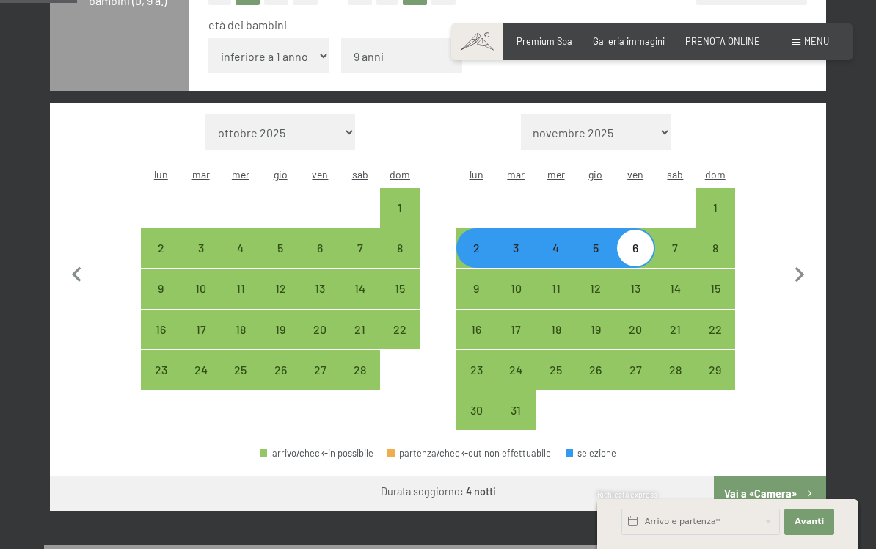
click at [765, 490] on button "Vai a «Camera»" at bounding box center [770, 492] width 112 height 35
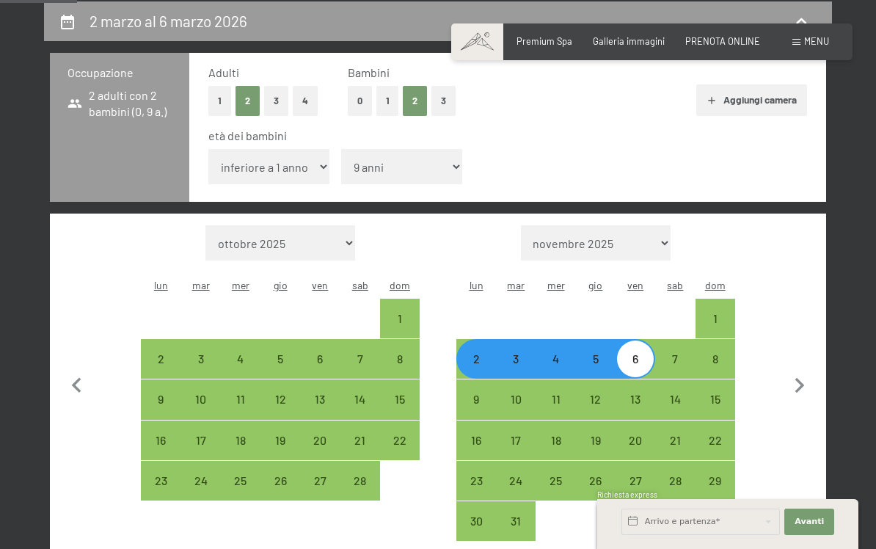
select select "2026-02-01"
select select "2026-03-01"
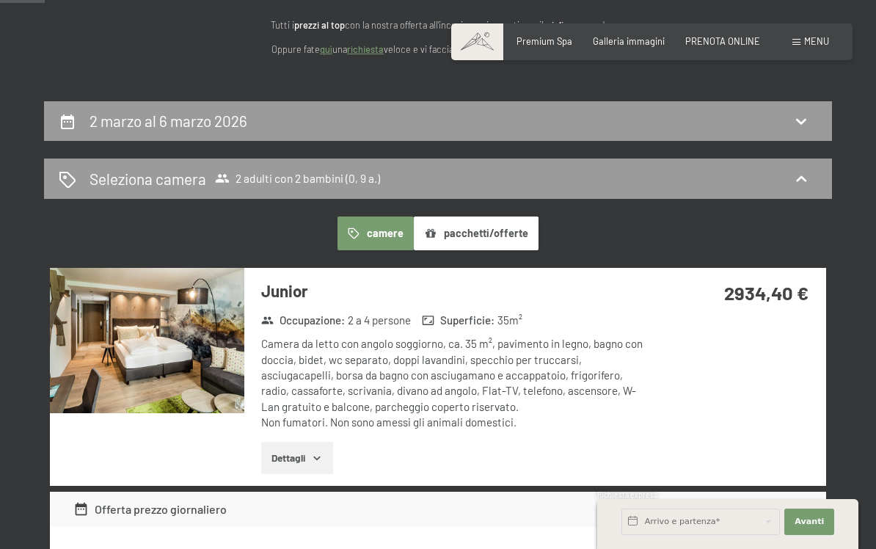
scroll to position [205, 0]
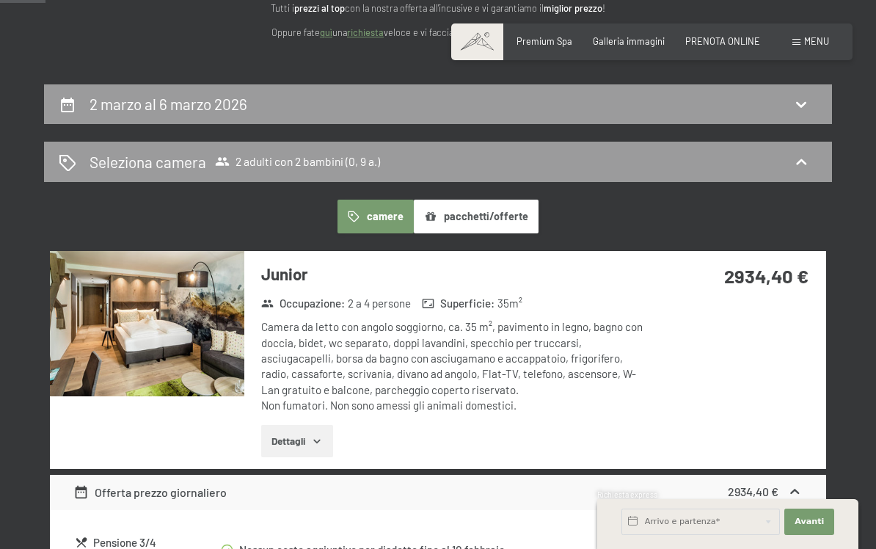
click at [490, 206] on button "pacchetti/offerte" at bounding box center [476, 217] width 125 height 34
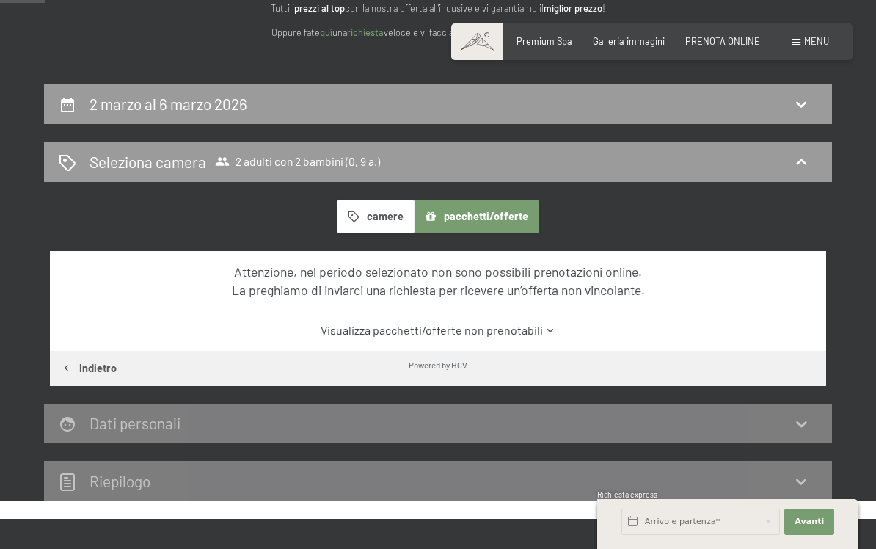
click at [368, 204] on button "camere" at bounding box center [376, 217] width 76 height 34
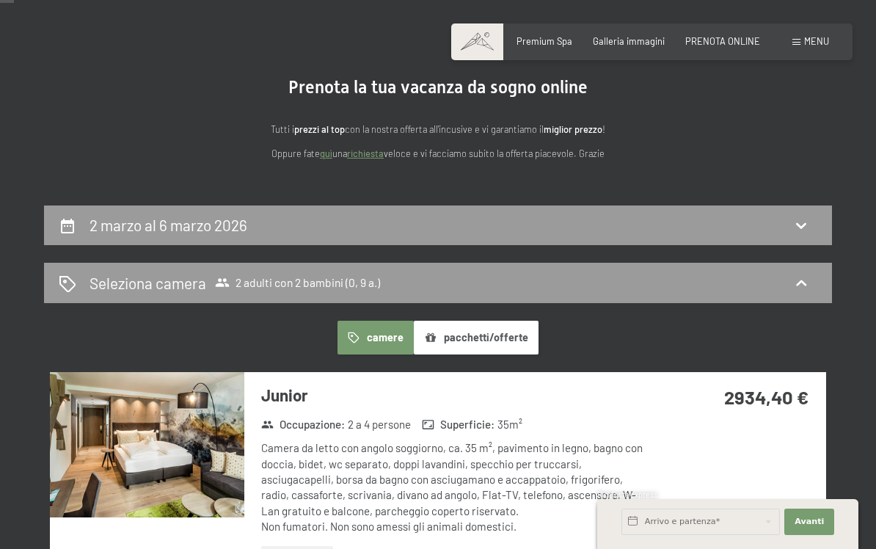
scroll to position [0, 0]
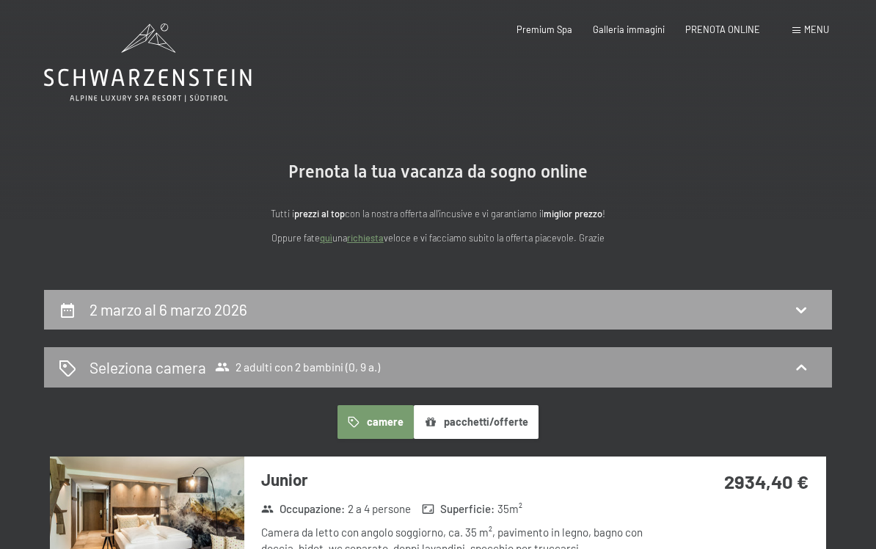
click at [701, 321] on div "2 marzo al 6 marzo 2026" at bounding box center [438, 310] width 788 height 40
select select "9"
select select "2026-02-01"
select select "2026-03-01"
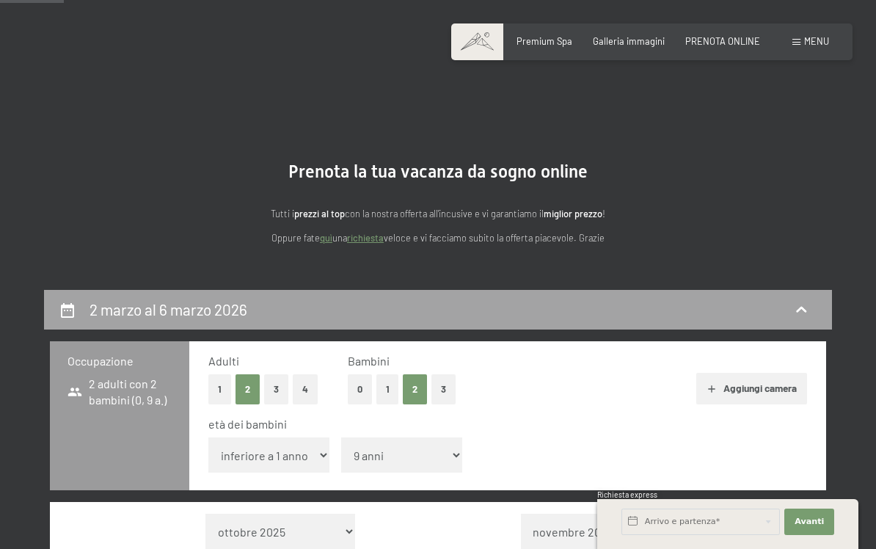
scroll to position [288, 0]
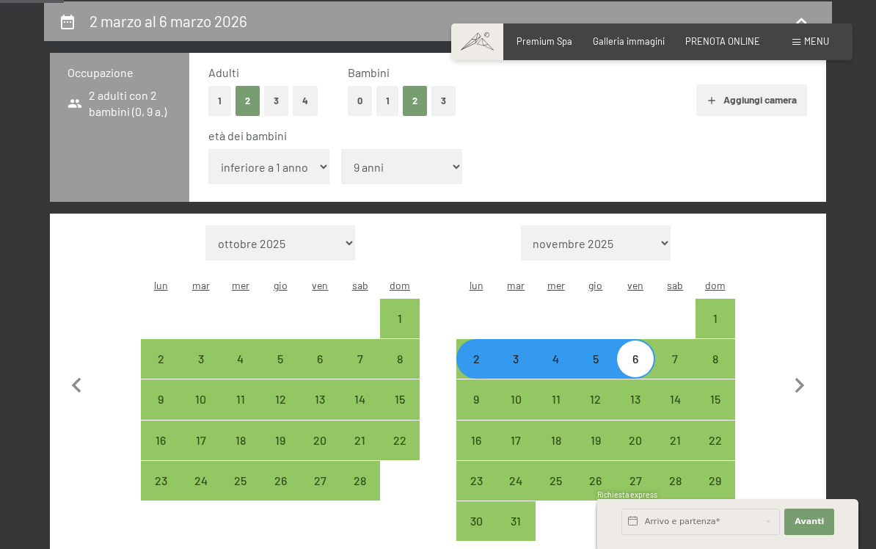
click at [600, 353] on div "5" at bounding box center [595, 371] width 37 height 37
select select "2026-02-01"
select select "2026-03-01"
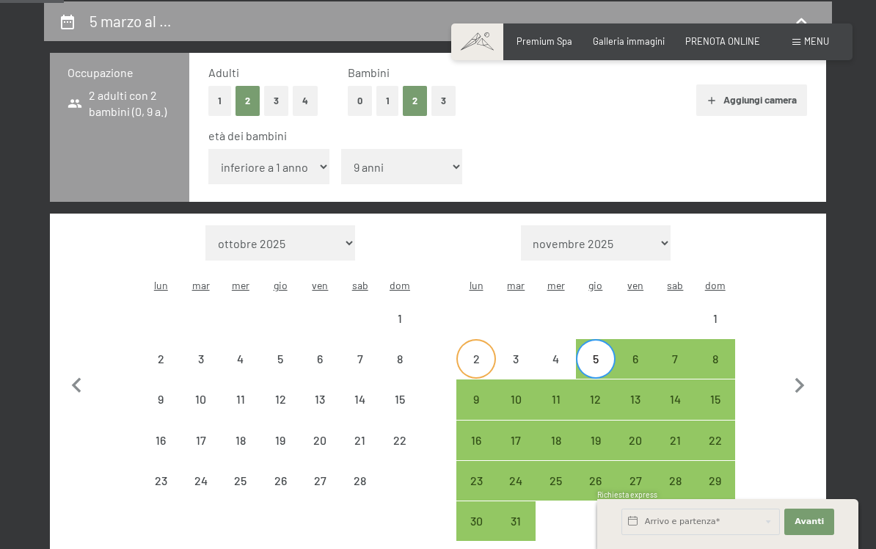
click at [475, 358] on div "2" at bounding box center [476, 371] width 37 height 37
select select "2026-02-01"
select select "2026-03-01"
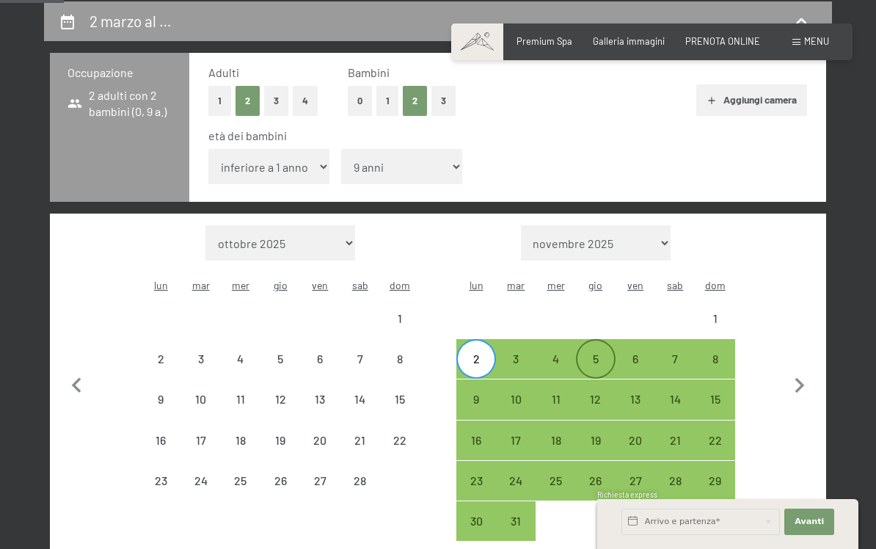
click at [599, 354] on div "5" at bounding box center [595, 371] width 37 height 37
select select "2026-02-01"
select select "2026-03-01"
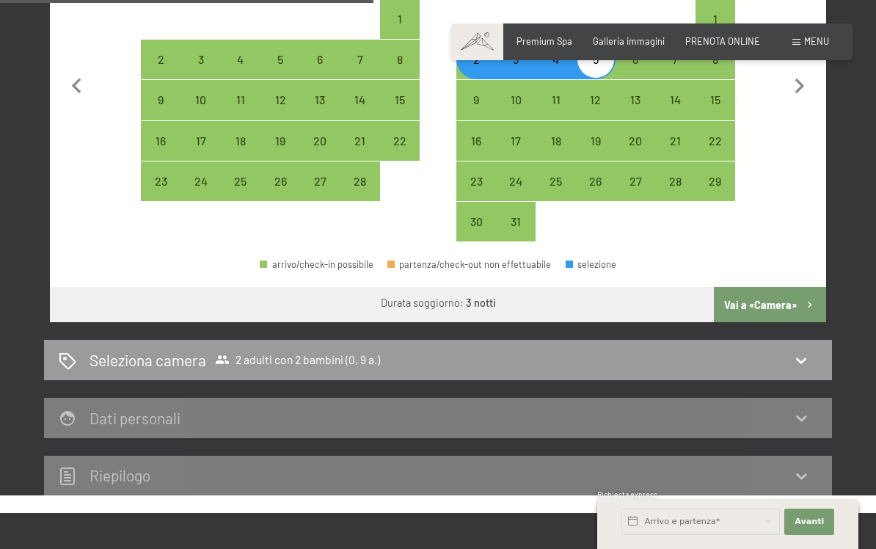
click at [784, 302] on button "Vai a «Camera»" at bounding box center [770, 304] width 112 height 35
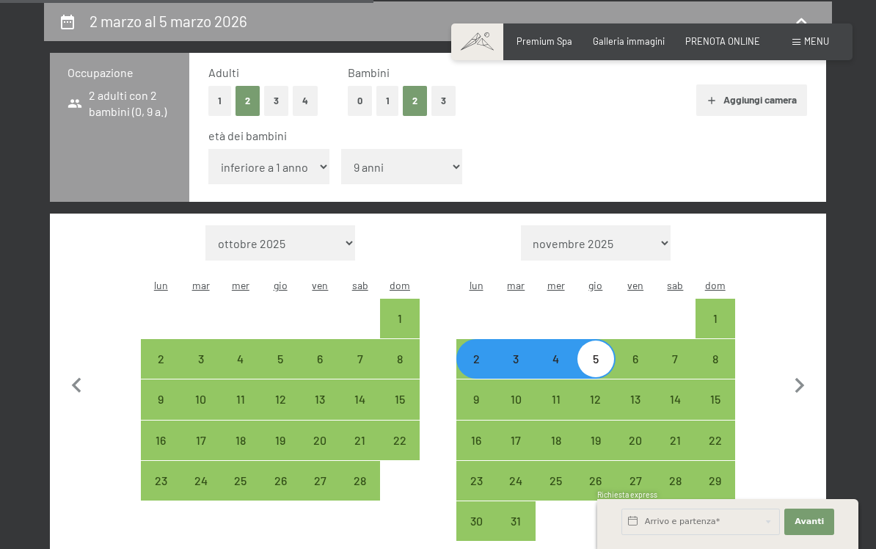
select select "2026-02-01"
select select "2026-03-01"
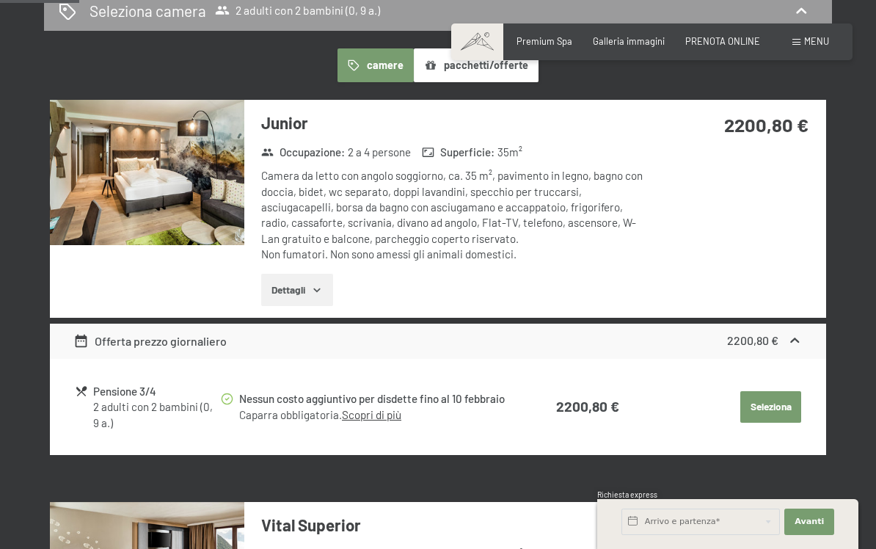
scroll to position [357, 0]
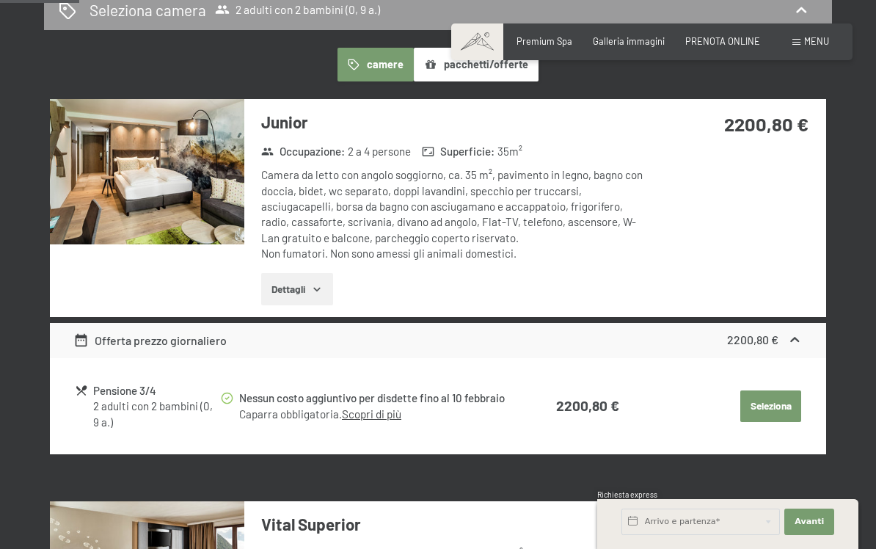
click at [375, 412] on link "Scopri di più" at bounding box center [371, 413] width 59 height 13
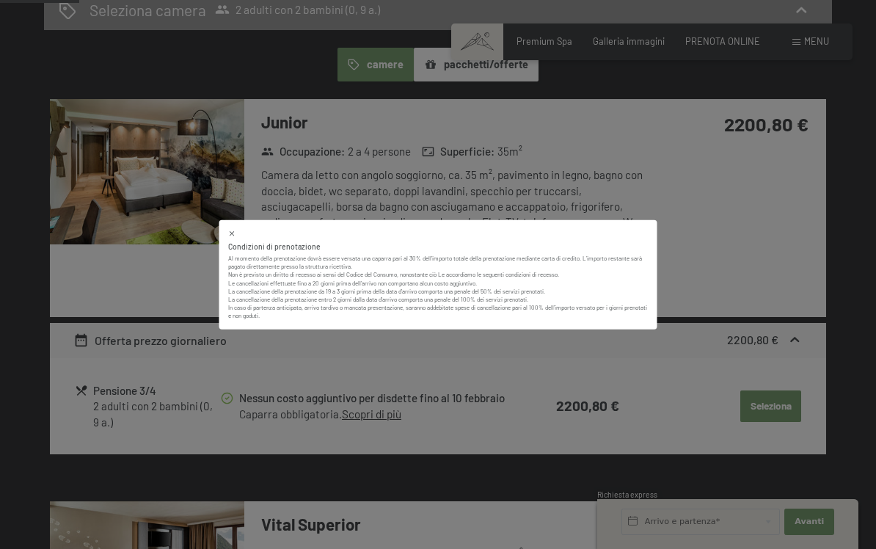
click at [547, 288] on p "Non è previsto un diritto di recesso ai sensi del Codice del Consumo, nonostant…" at bounding box center [438, 295] width 420 height 49
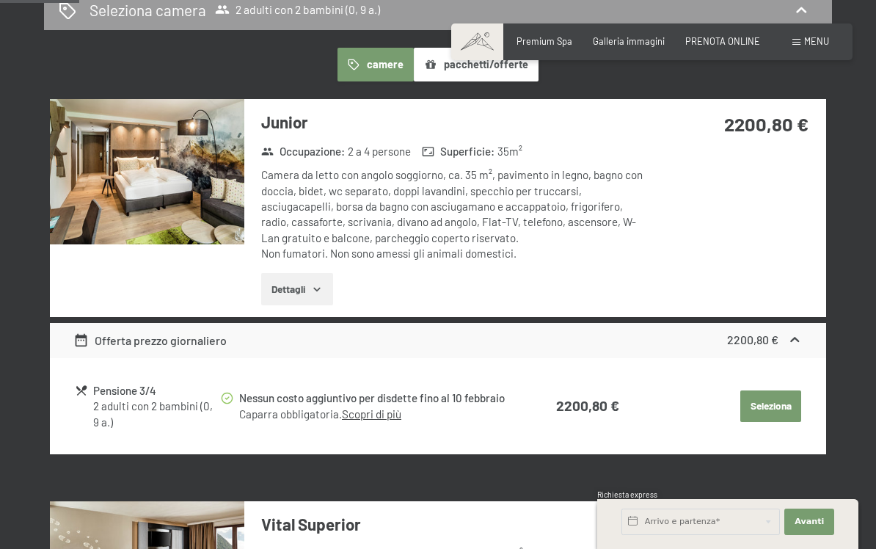
click at [302, 283] on button "Dettagli" at bounding box center [296, 289] width 71 height 32
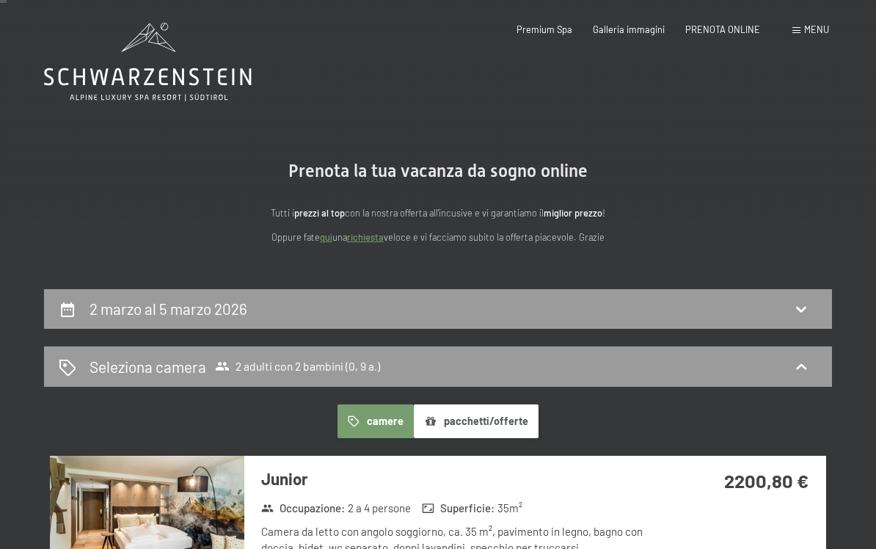
scroll to position [0, 0]
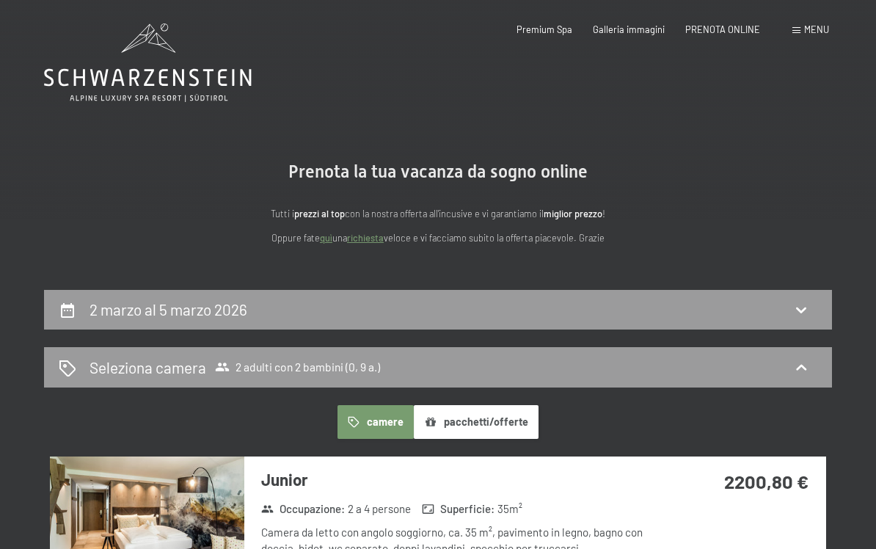
click at [811, 33] on span "Menu" at bounding box center [816, 29] width 25 height 12
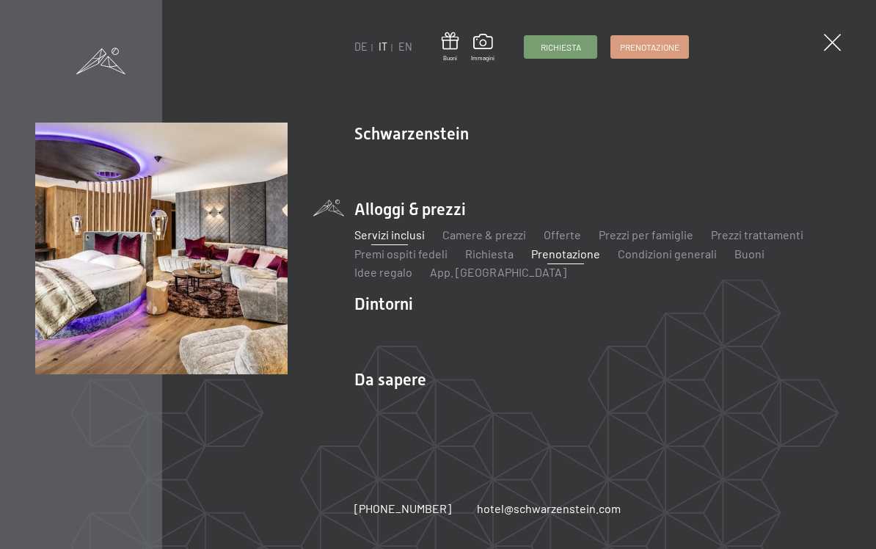
click at [404, 230] on link "Servizi inclusi" at bounding box center [389, 234] width 70 height 14
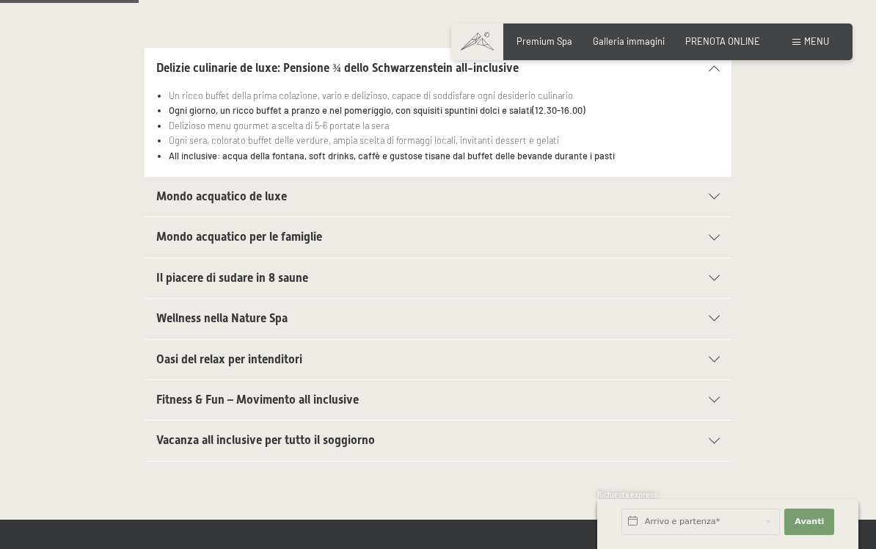
scroll to position [336, 0]
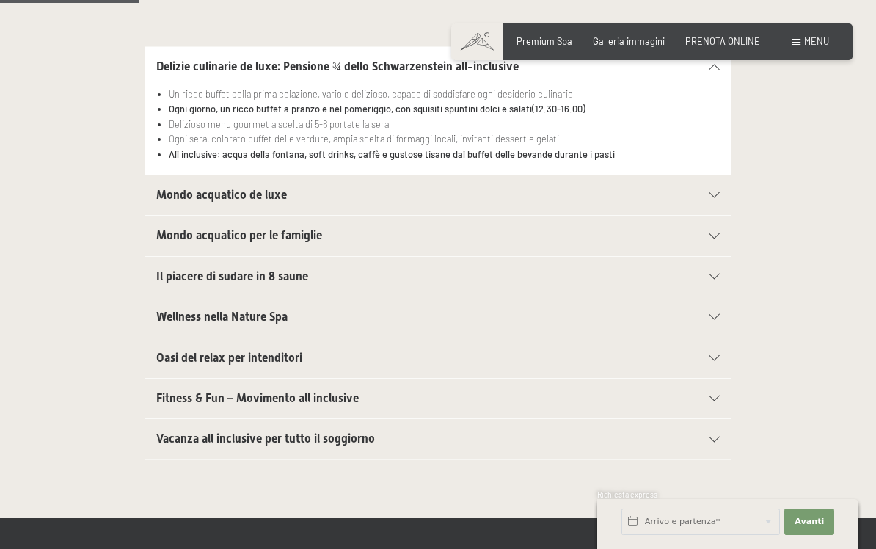
click at [718, 233] on icon at bounding box center [714, 236] width 11 height 6
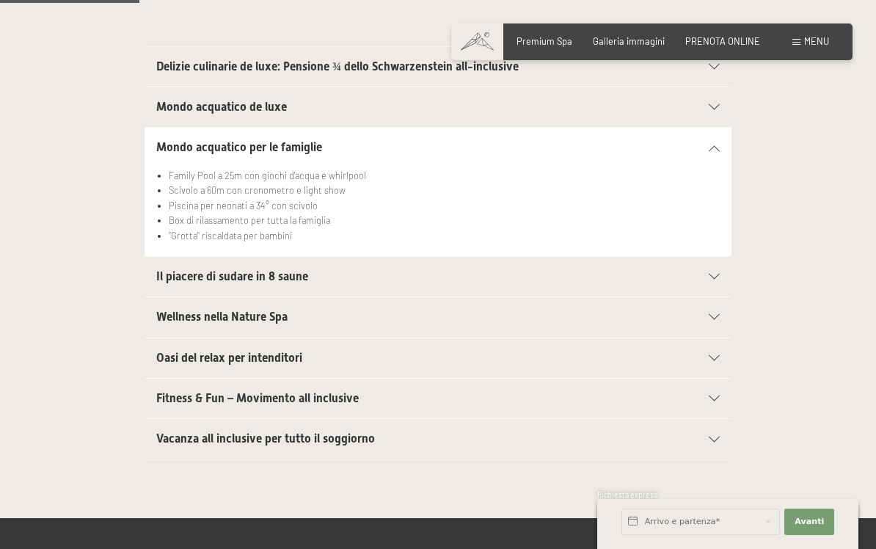
click at [343, 203] on li "Piscina per neonati a 34° con scivolo" at bounding box center [444, 205] width 551 height 15
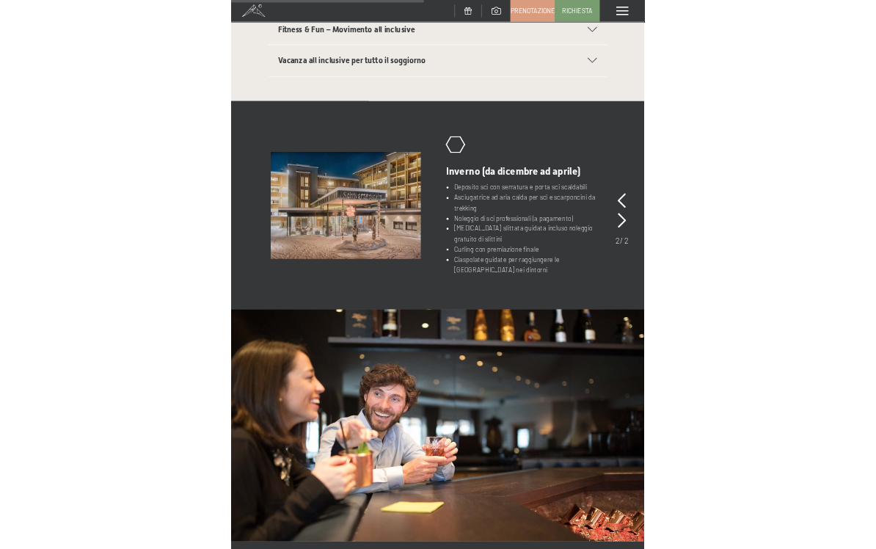
scroll to position [1026, 0]
